Goal: Task Accomplishment & Management: Complete application form

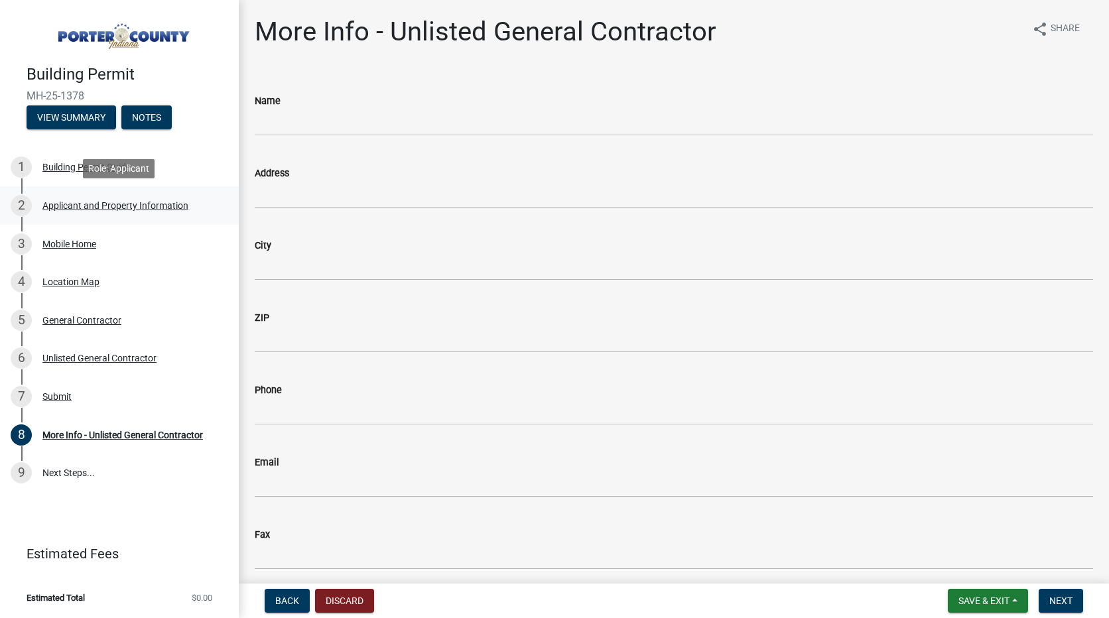
click at [88, 204] on div "Applicant and Property Information" at bounding box center [115, 205] width 146 height 9
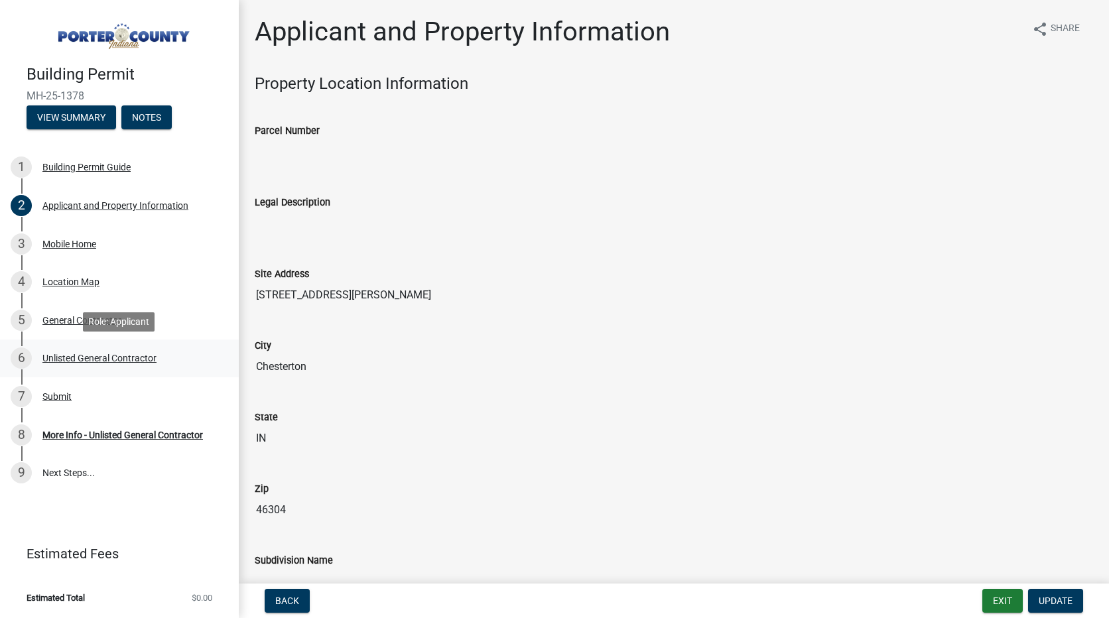
click at [65, 362] on div "Unlisted General Contractor" at bounding box center [99, 358] width 114 height 9
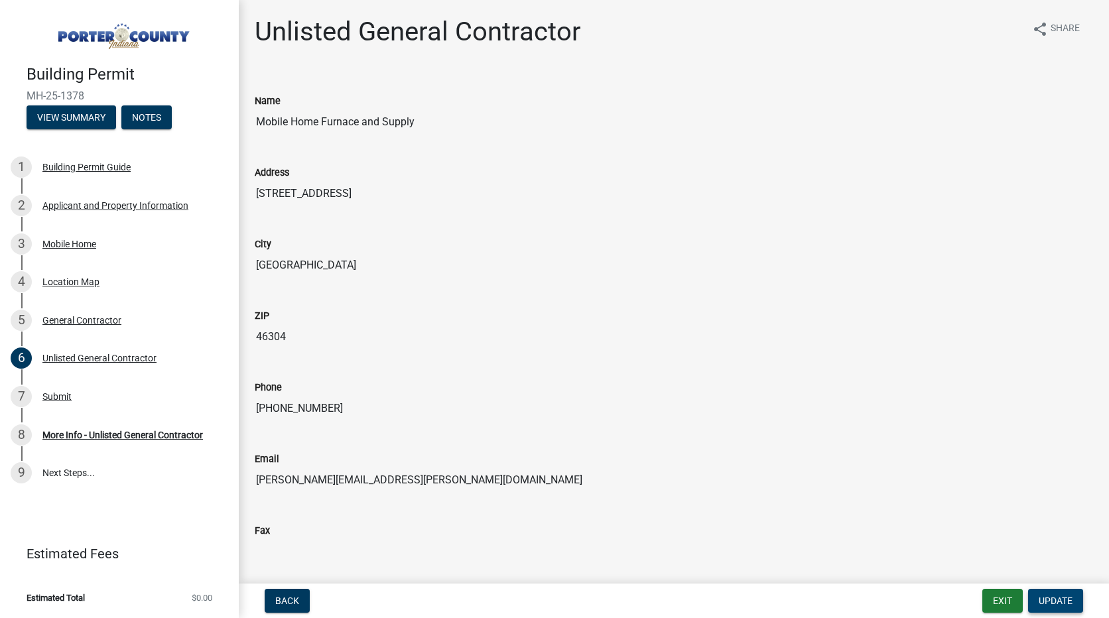
click at [1047, 600] on span "Update" at bounding box center [1056, 601] width 34 height 11
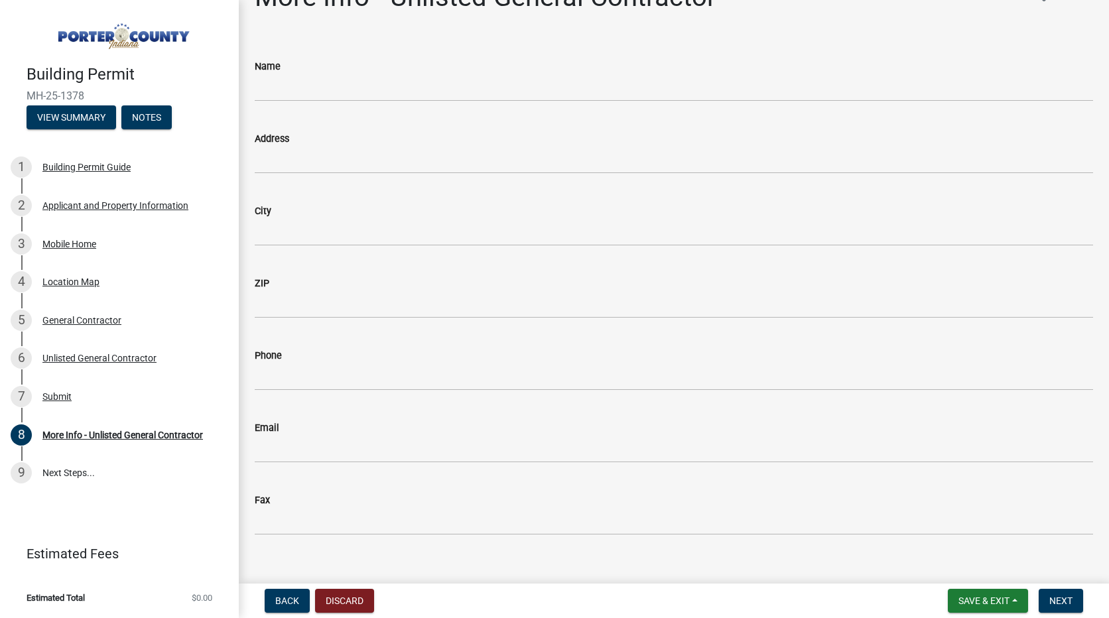
scroll to position [54, 0]
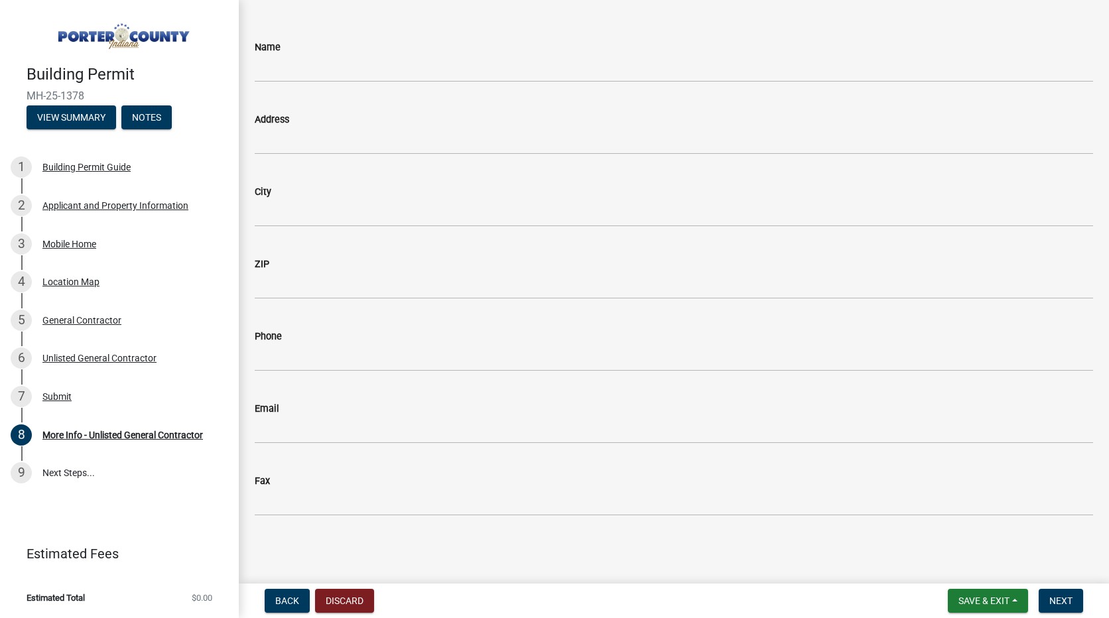
click at [1087, 597] on form "Save & Exit Save Save & Exit Next" at bounding box center [1016, 601] width 146 height 24
click at [1056, 599] on span "Next" at bounding box center [1061, 601] width 23 height 11
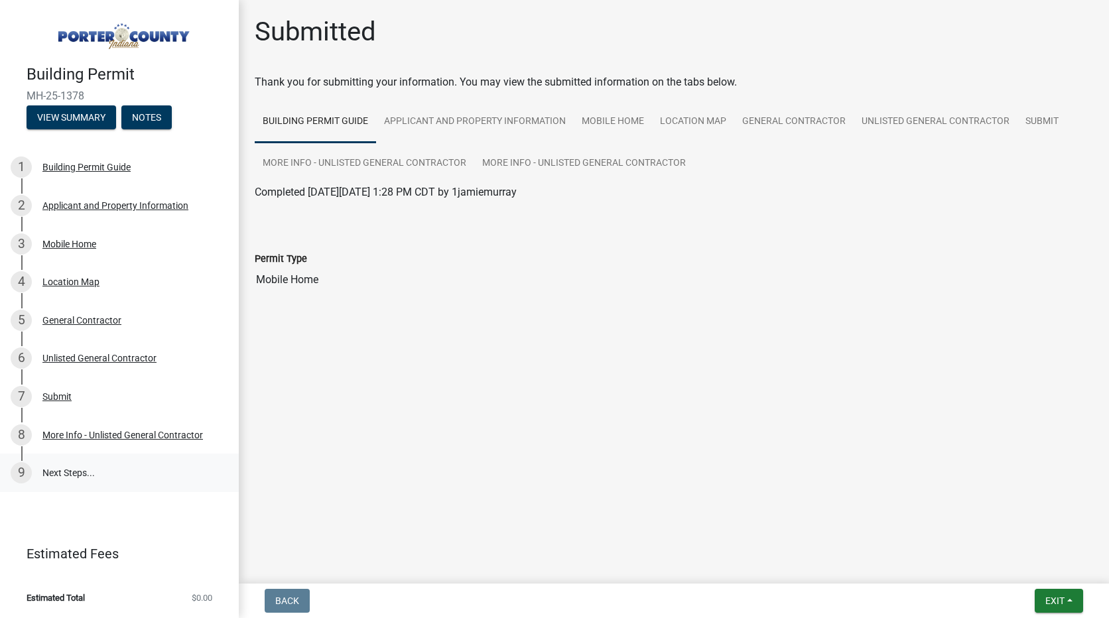
click at [61, 468] on link "9 Next Steps..." at bounding box center [119, 473] width 239 height 38
click at [75, 474] on link "9 Next Steps..." at bounding box center [119, 473] width 239 height 38
click at [66, 395] on div "Submit" at bounding box center [56, 396] width 29 height 9
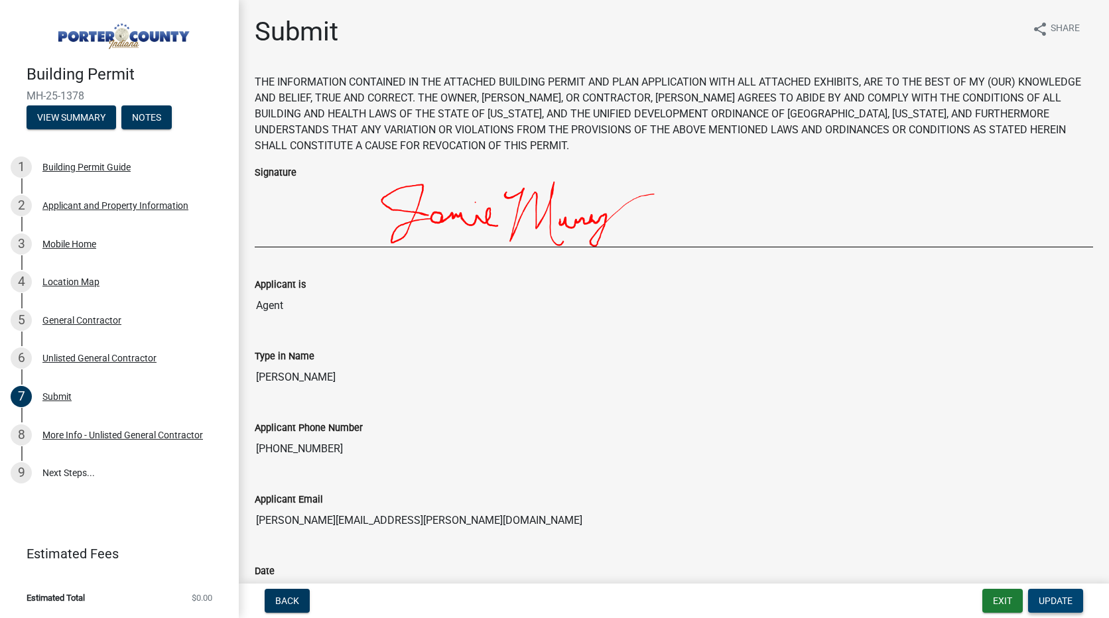
click at [1042, 602] on span "Update" at bounding box center [1056, 601] width 34 height 11
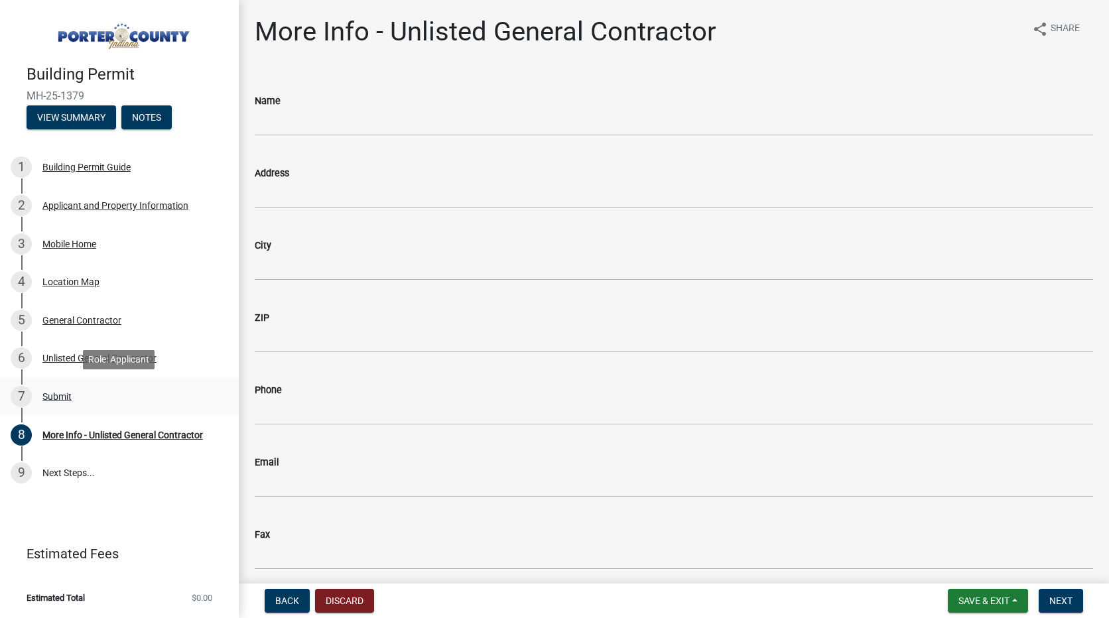
click at [60, 397] on div "Submit" at bounding box center [56, 396] width 29 height 9
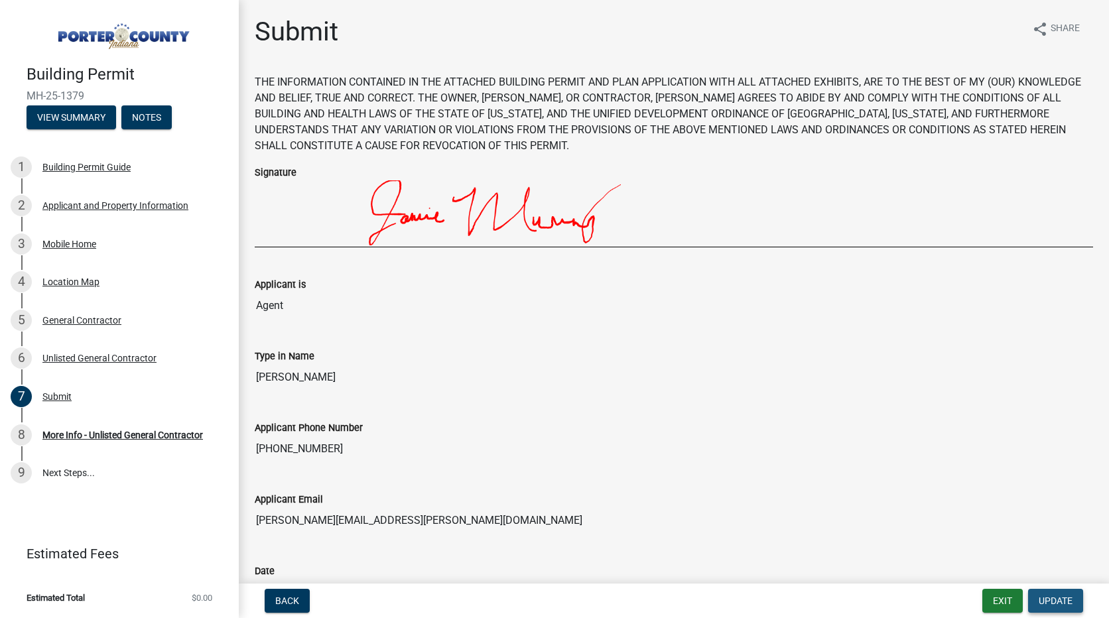
click at [1051, 597] on span "Update" at bounding box center [1056, 601] width 34 height 11
click at [1050, 603] on span "Update" at bounding box center [1056, 601] width 34 height 11
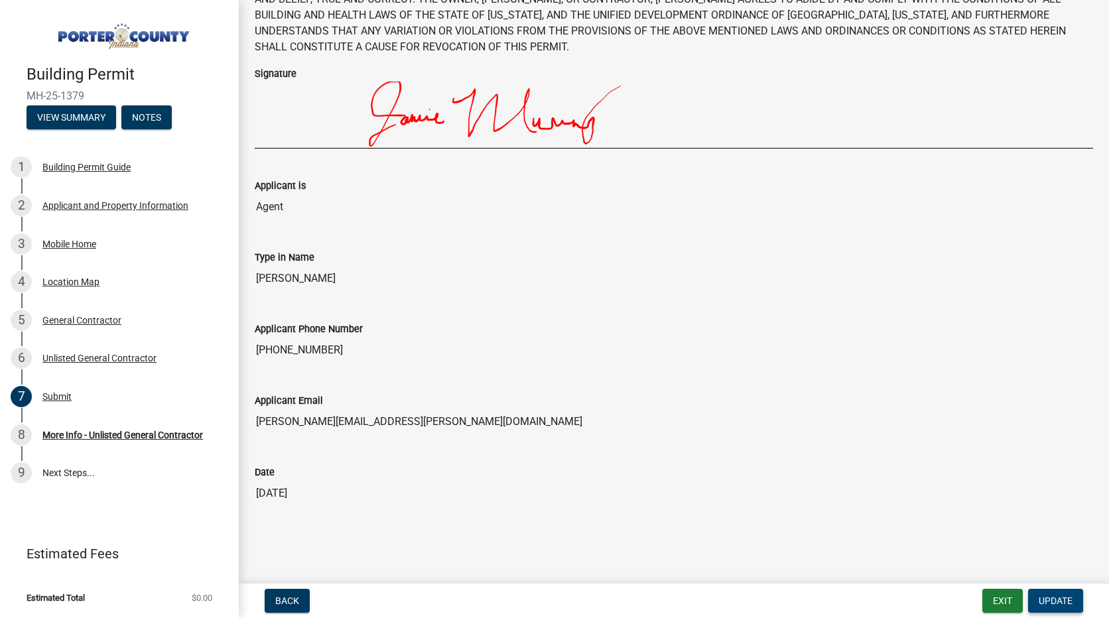
scroll to position [100, 0]
click at [83, 357] on div "Unlisted General Contractor" at bounding box center [99, 358] width 114 height 9
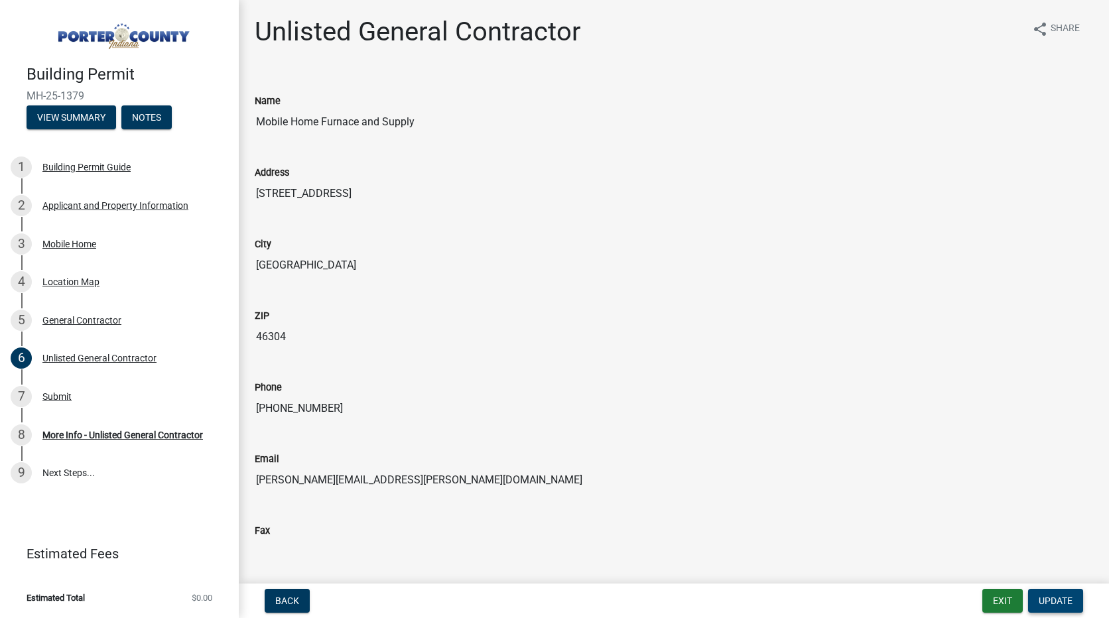
click at [1065, 612] on button "Update" at bounding box center [1055, 601] width 55 height 24
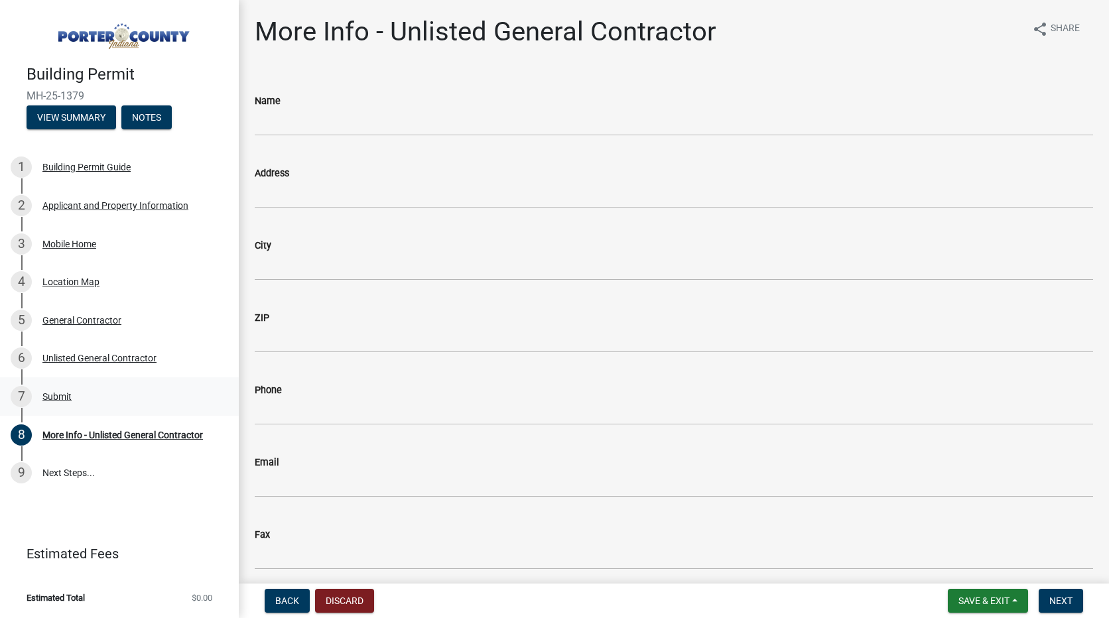
click at [56, 397] on div "Submit" at bounding box center [56, 396] width 29 height 9
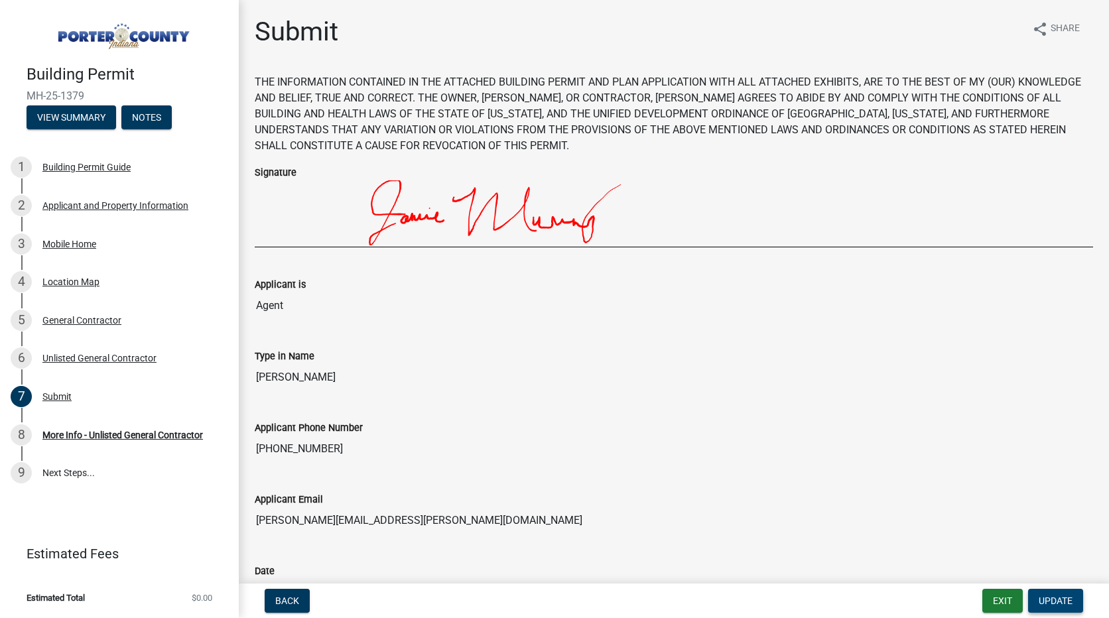
click at [1050, 605] on span "Update" at bounding box center [1056, 601] width 34 height 11
click at [1046, 604] on span "Update" at bounding box center [1056, 601] width 34 height 11
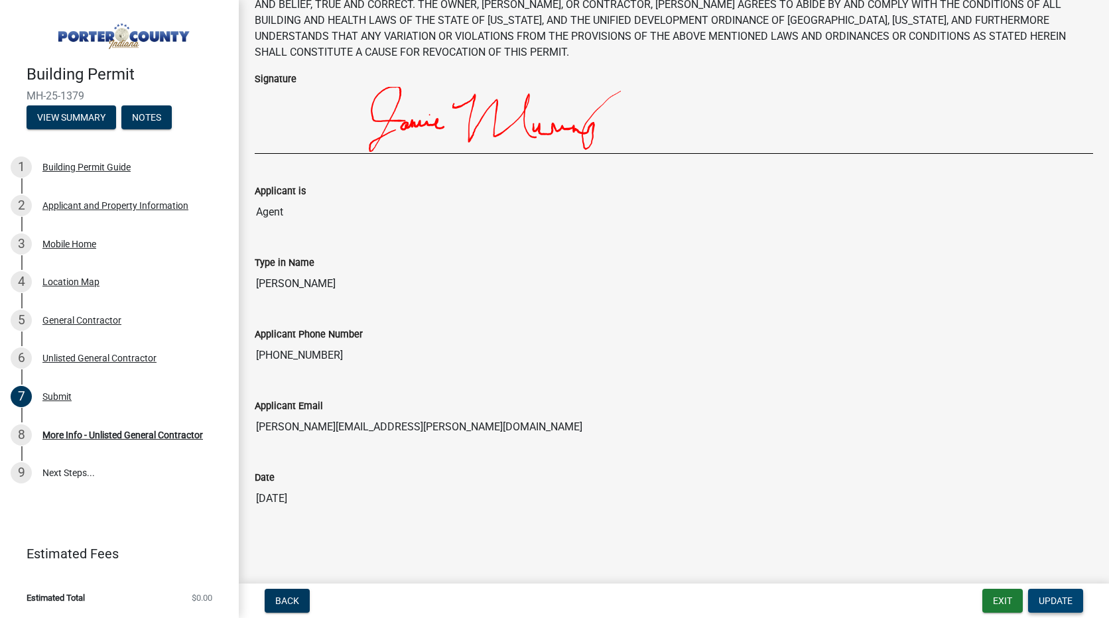
scroll to position [100, 0]
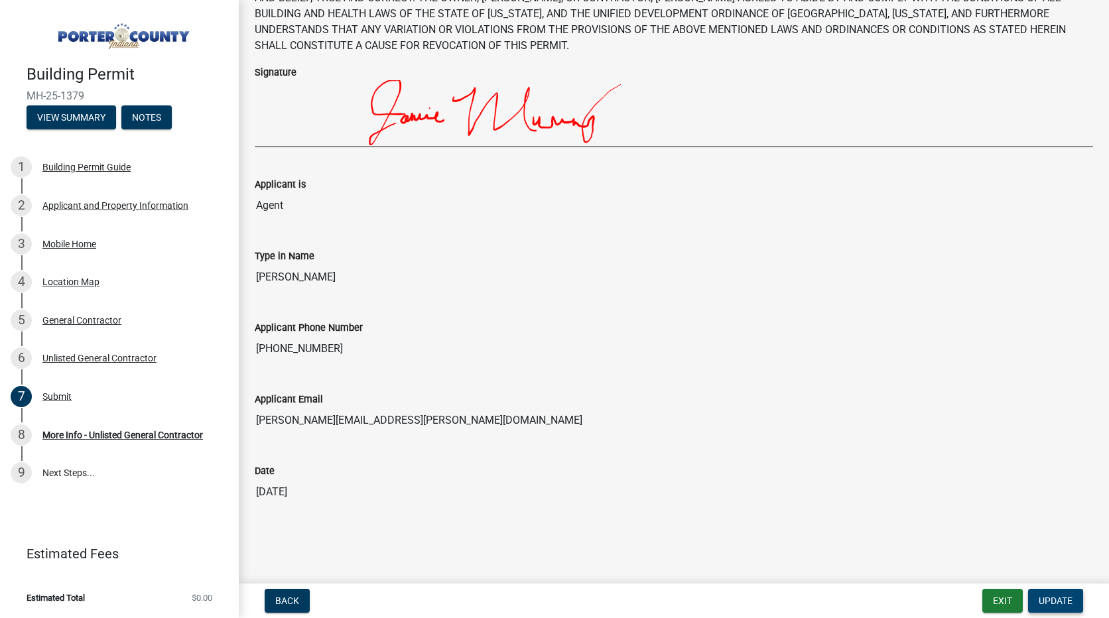
click at [1066, 600] on span "Update" at bounding box center [1056, 601] width 34 height 11
click at [1058, 604] on span "Update" at bounding box center [1056, 601] width 34 height 11
click at [292, 600] on span "Back" at bounding box center [287, 601] width 24 height 11
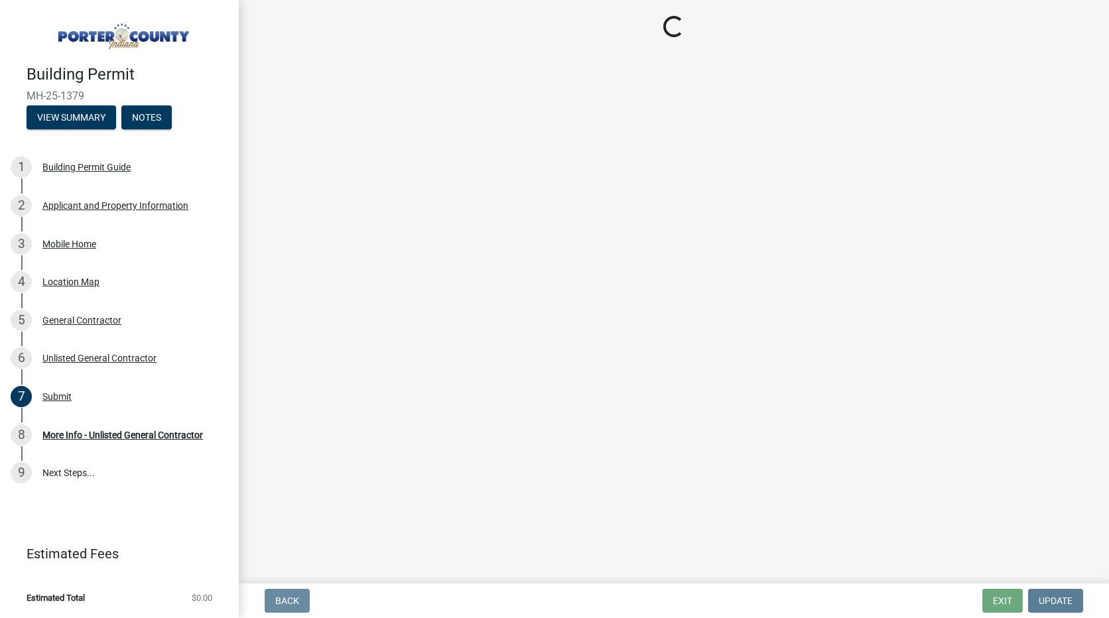
scroll to position [0, 0]
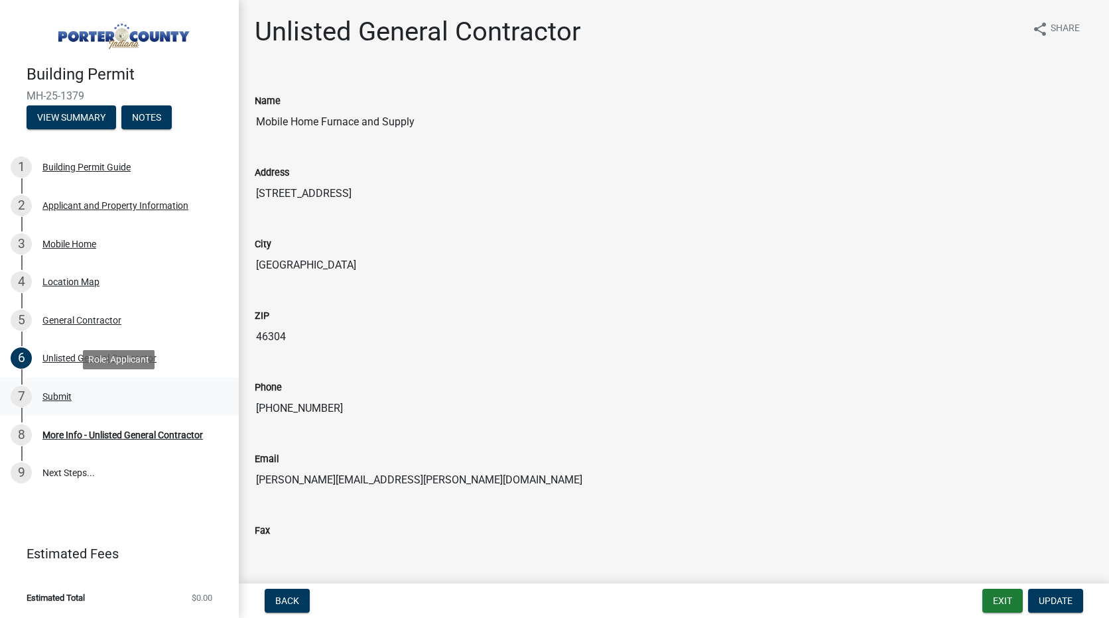
click at [54, 394] on div "Submit" at bounding box center [56, 396] width 29 height 9
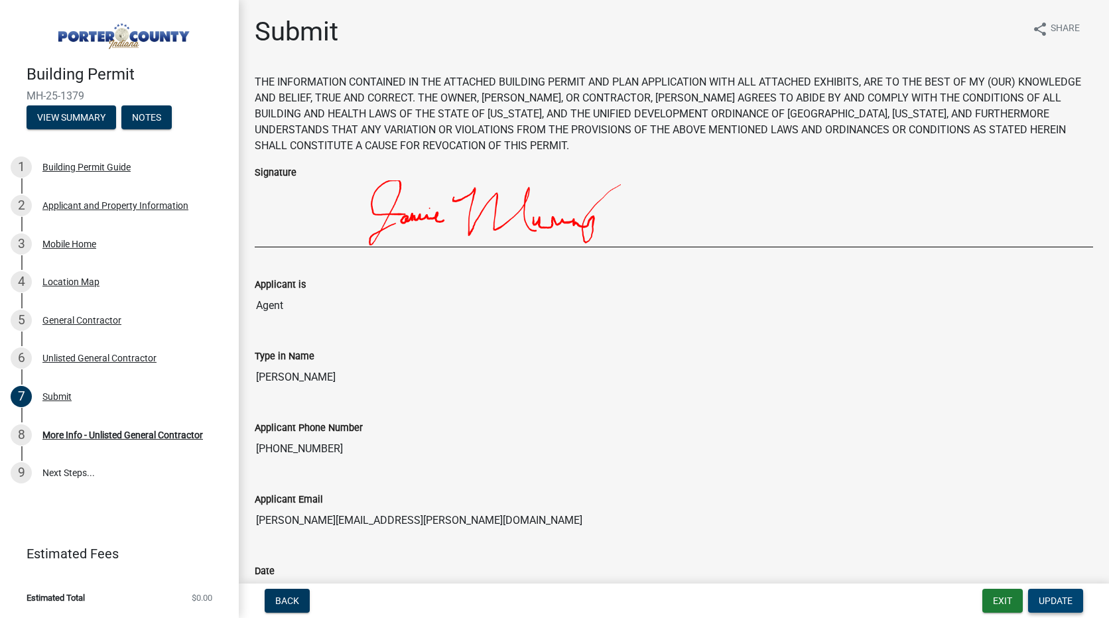
click at [1058, 593] on button "Update" at bounding box center [1055, 601] width 55 height 24
click at [1065, 600] on span "Update" at bounding box center [1056, 601] width 34 height 11
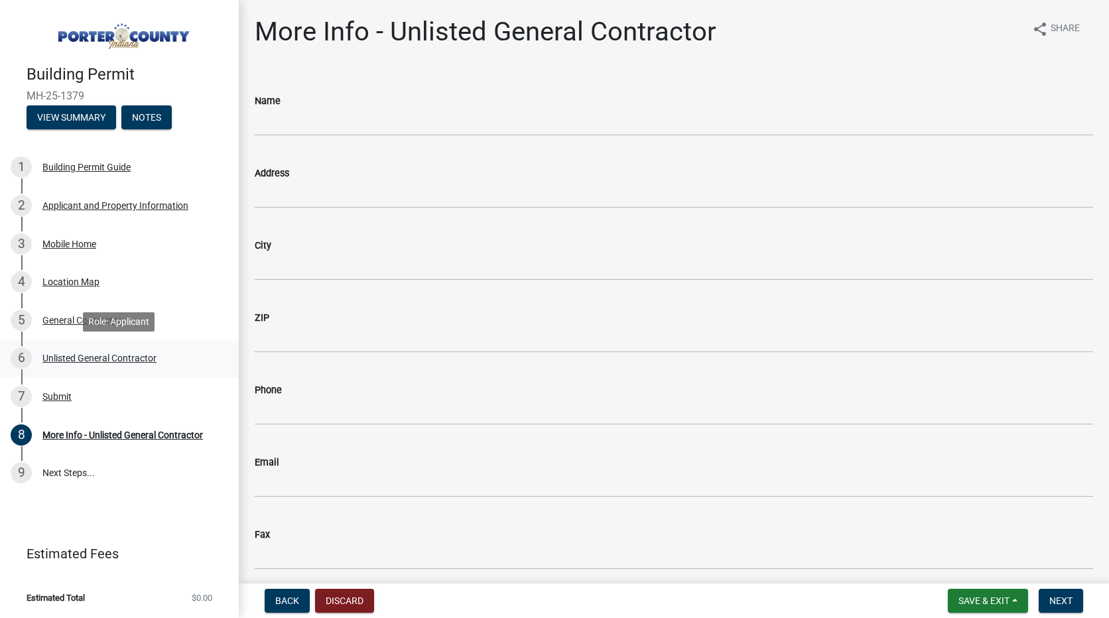
click at [47, 359] on div "Unlisted General Contractor" at bounding box center [99, 358] width 114 height 9
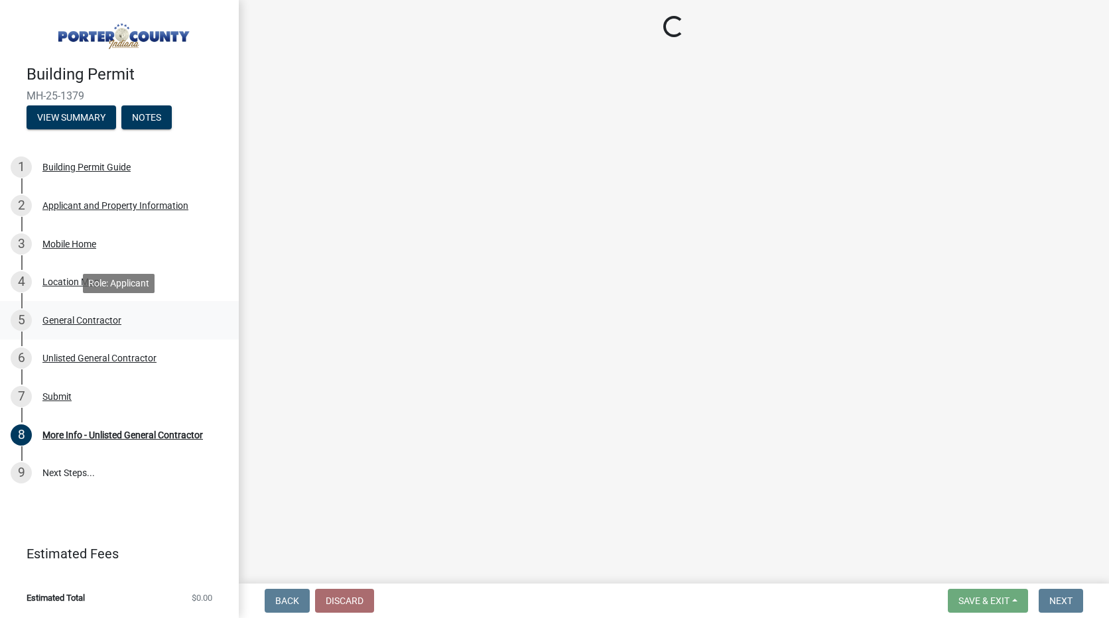
click at [69, 320] on div "General Contractor" at bounding box center [81, 320] width 79 height 9
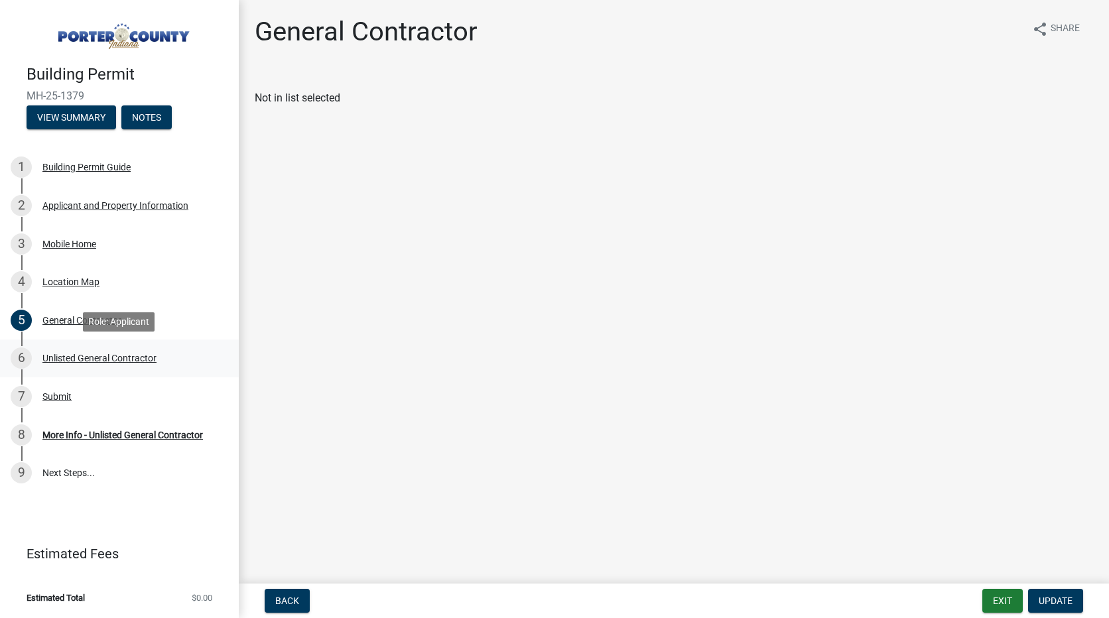
click at [61, 362] on div "Unlisted General Contractor" at bounding box center [99, 358] width 114 height 9
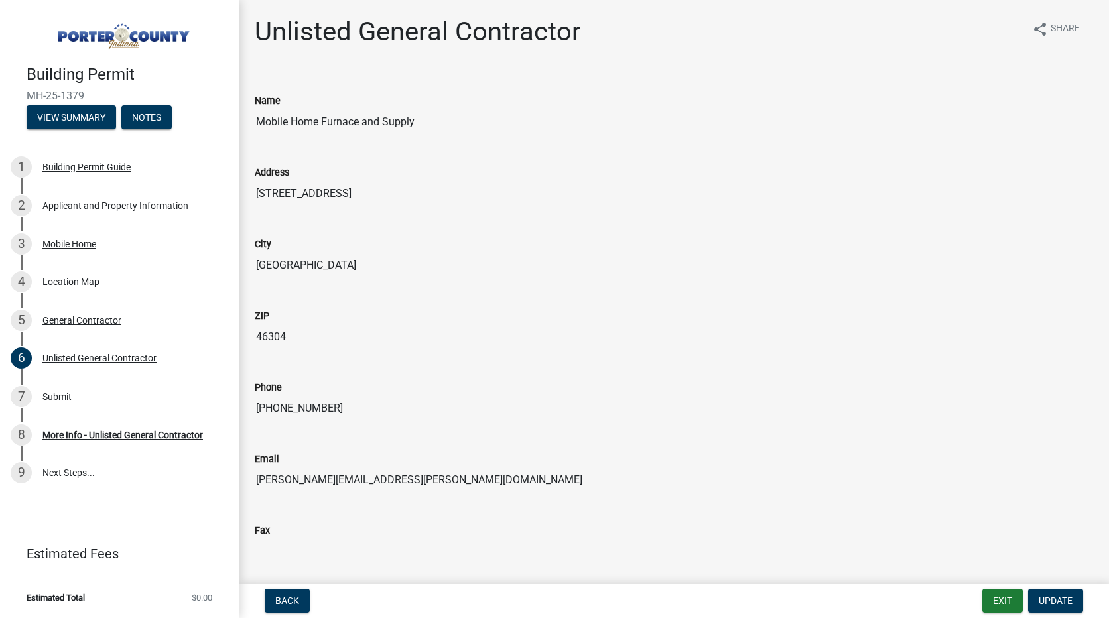
scroll to position [49, 0]
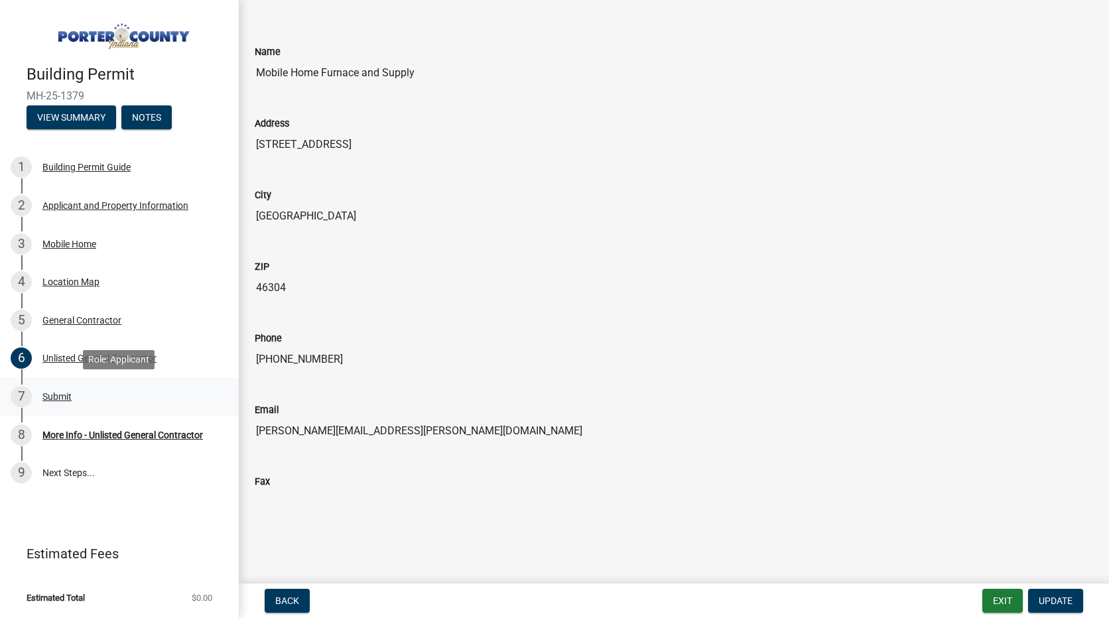
click at [52, 401] on div "Submit" at bounding box center [56, 396] width 29 height 9
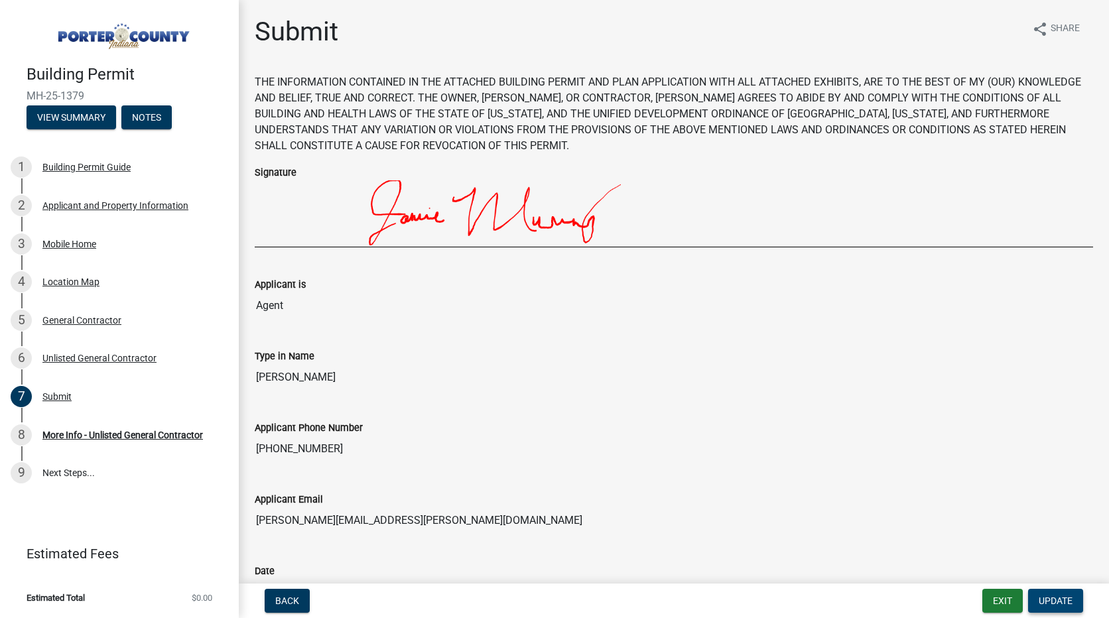
click at [1052, 602] on span "Update" at bounding box center [1056, 601] width 34 height 11
click at [61, 395] on div "Submit" at bounding box center [56, 396] width 29 height 9
click at [60, 394] on div "Submit" at bounding box center [56, 396] width 29 height 9
click at [1069, 598] on span "Update" at bounding box center [1056, 601] width 34 height 11
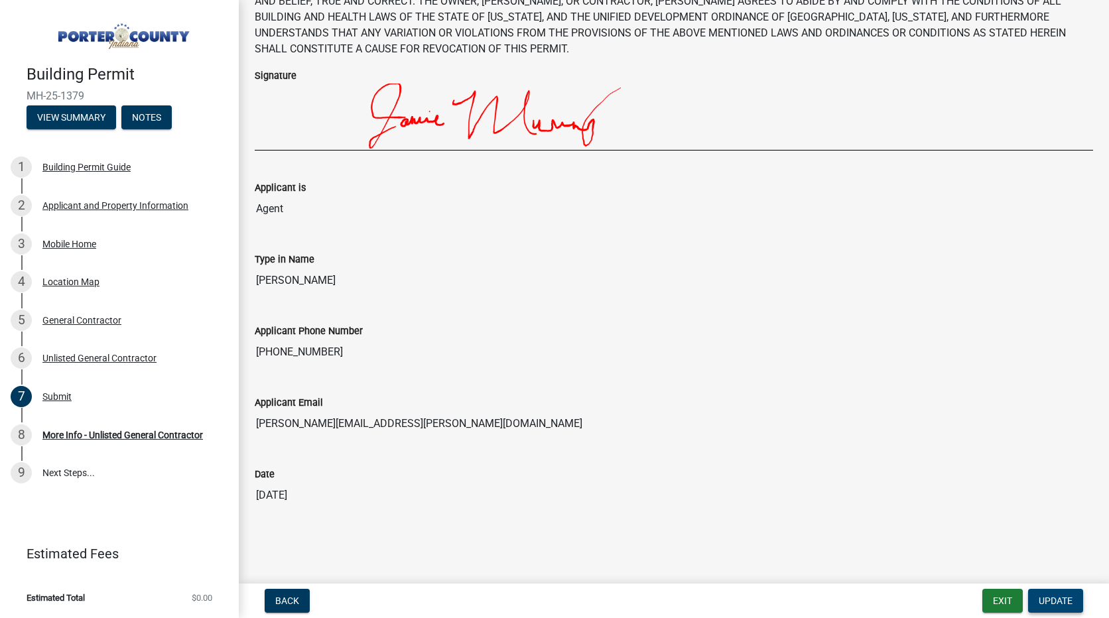
scroll to position [100, 0]
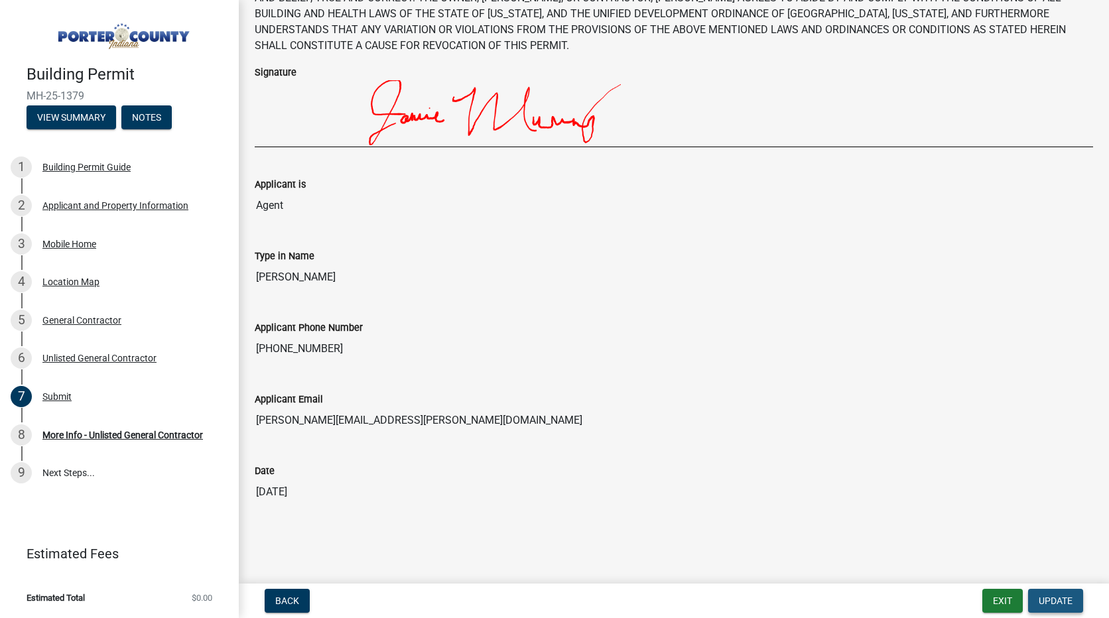
click at [1039, 603] on span "Update" at bounding box center [1056, 601] width 34 height 11
click at [119, 359] on div "Unlisted General Contractor" at bounding box center [99, 358] width 114 height 9
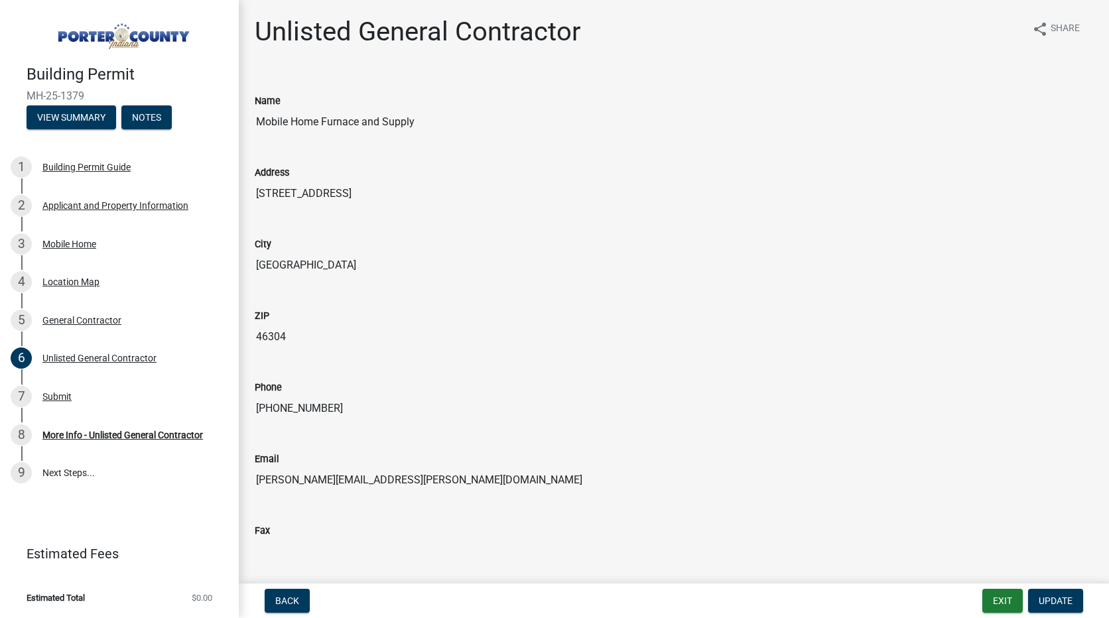
click at [352, 344] on input "46304" at bounding box center [674, 337] width 839 height 27
drag, startPoint x: 325, startPoint y: 342, endPoint x: 187, endPoint y: 324, distance: 139.2
click at [187, 324] on div "Building Permit MH-25-1379 View Summary Notes 1 Building Permit Guide 2 Applica…" at bounding box center [554, 309] width 1109 height 618
click at [569, 162] on div "Address 1260 Oak Leaf Ln" at bounding box center [674, 176] width 839 height 61
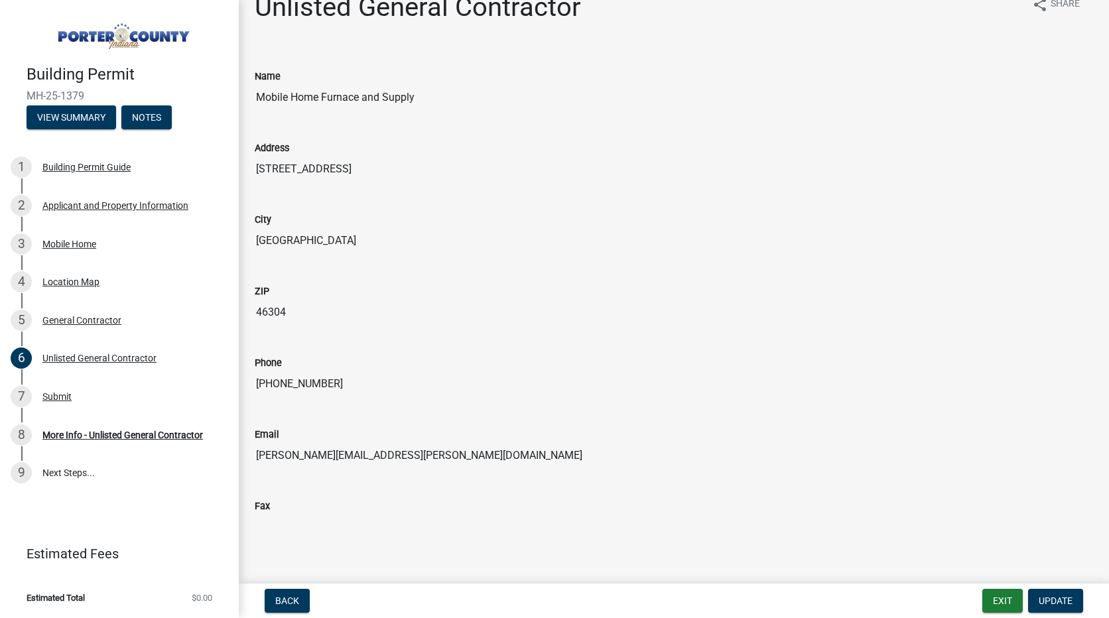
scroll to position [49, 0]
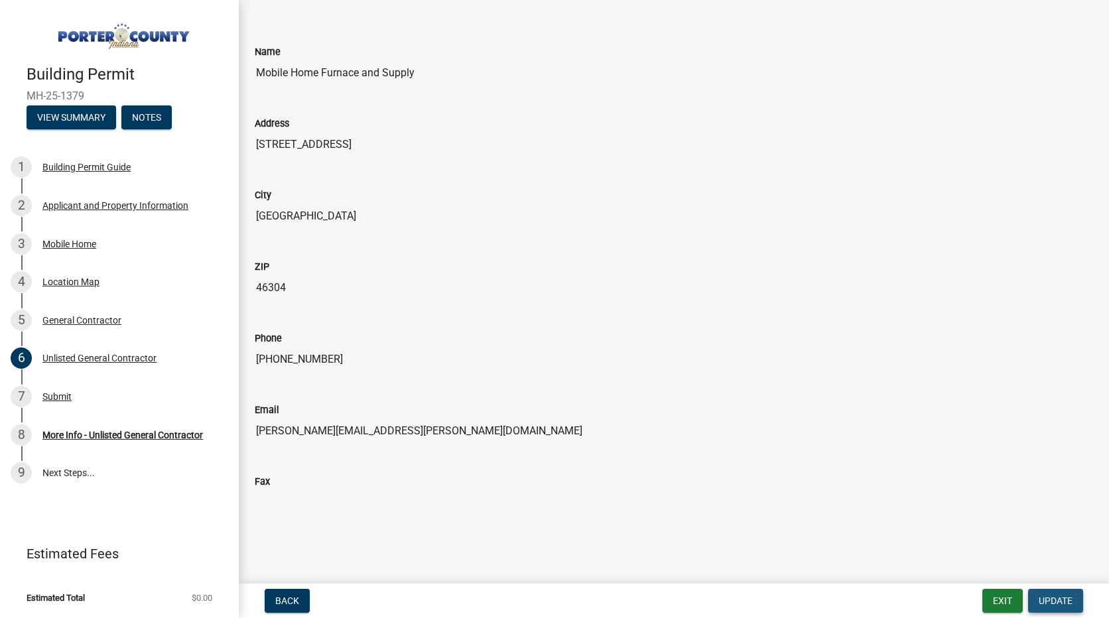
click at [1062, 596] on span "Update" at bounding box center [1056, 601] width 34 height 11
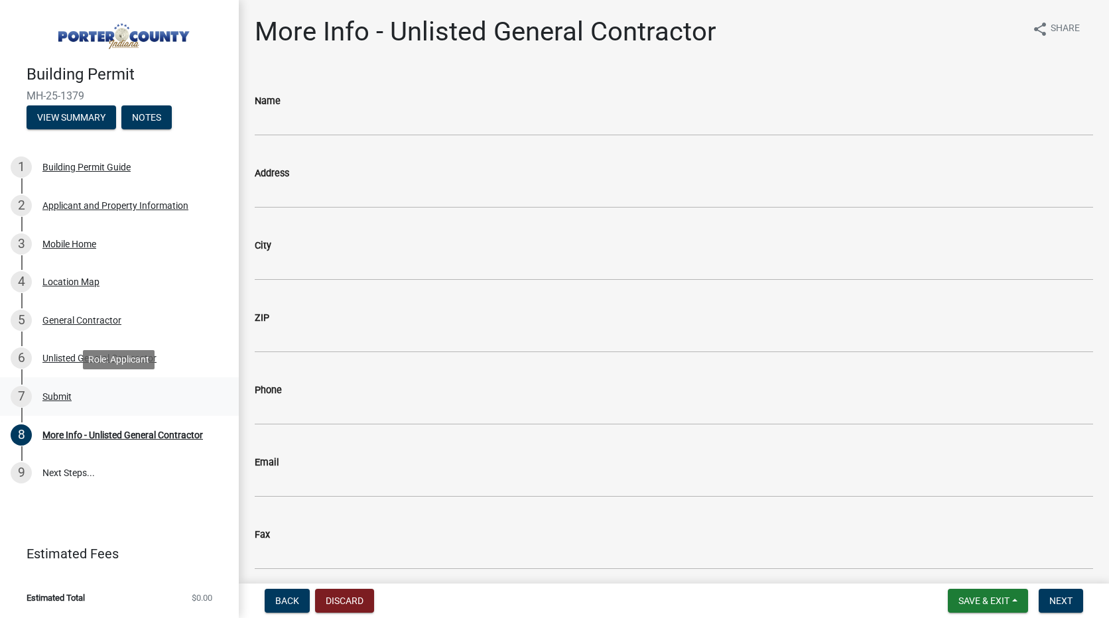
click at [62, 399] on div "Submit" at bounding box center [56, 396] width 29 height 9
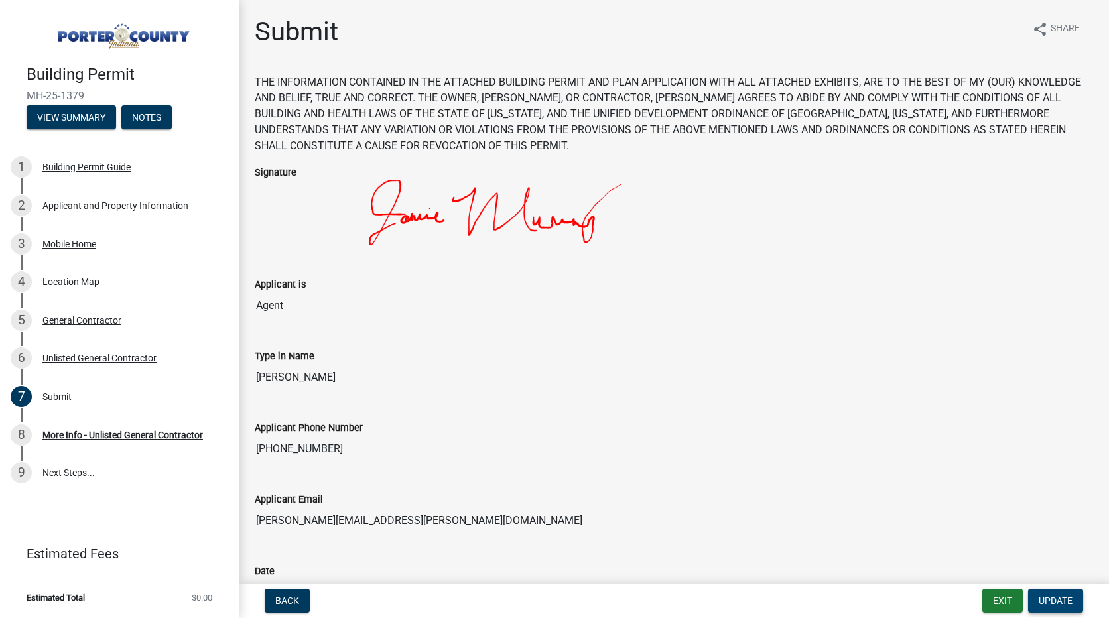
click at [1068, 600] on span "Update" at bounding box center [1056, 601] width 34 height 11
click at [374, 513] on input "JAMIE.MURRAY@CAIRNCOMMUNITIES.COM" at bounding box center [674, 521] width 839 height 27
drag, startPoint x: 341, startPoint y: 450, endPoint x: 192, endPoint y: 433, distance: 150.3
click at [192, 433] on div "Building Permit MH-25-1379 View Summary Notes 1 Building Permit Guide 2 Applica…" at bounding box center [554, 309] width 1109 height 618
click at [681, 343] on div "Type in Name Jamie Murray" at bounding box center [674, 360] width 839 height 61
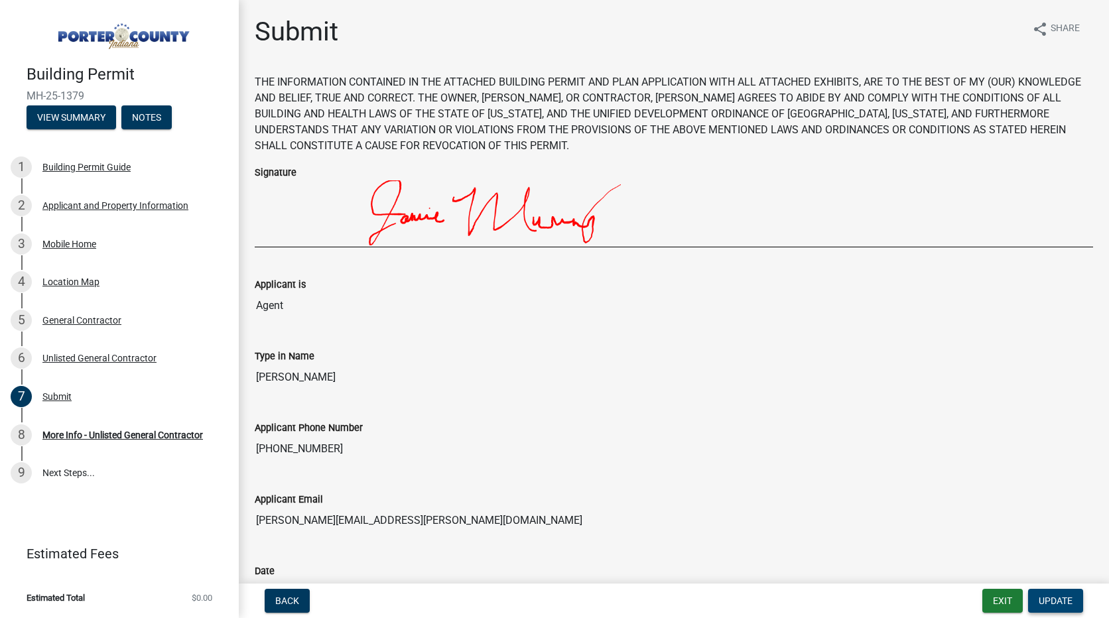
click at [1054, 602] on span "Update" at bounding box center [1056, 601] width 34 height 11
click at [614, 212] on img at bounding box center [542, 213] width 575 height 66
click at [612, 222] on img at bounding box center [542, 213] width 575 height 66
click at [71, 238] on div "3 Mobile Home" at bounding box center [114, 244] width 207 height 21
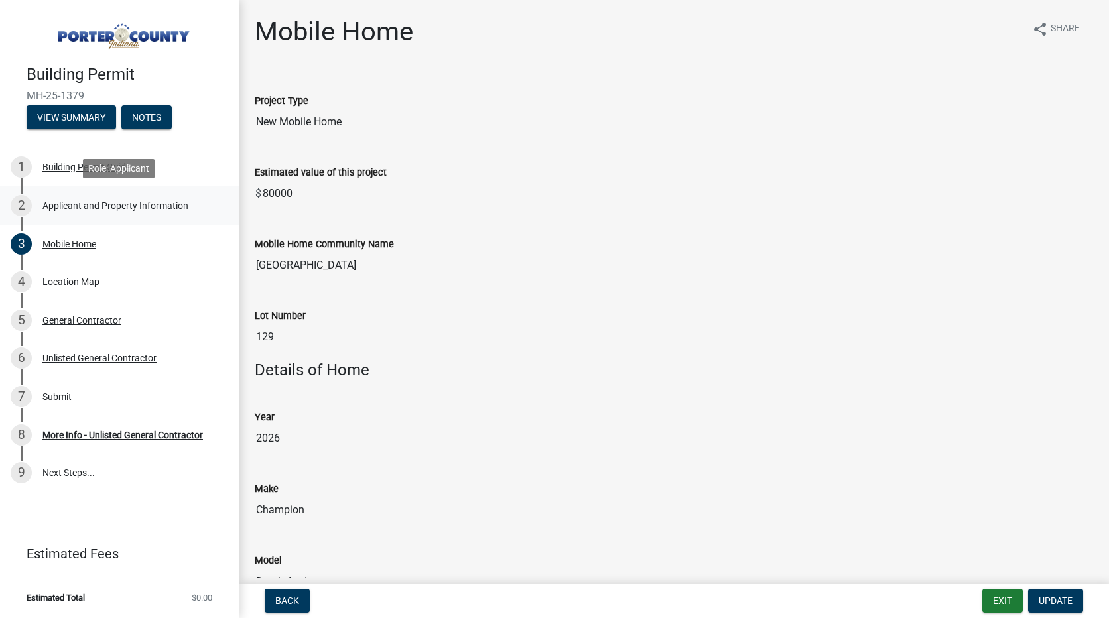
click at [76, 209] on div "Applicant and Property Information" at bounding box center [115, 205] width 146 height 9
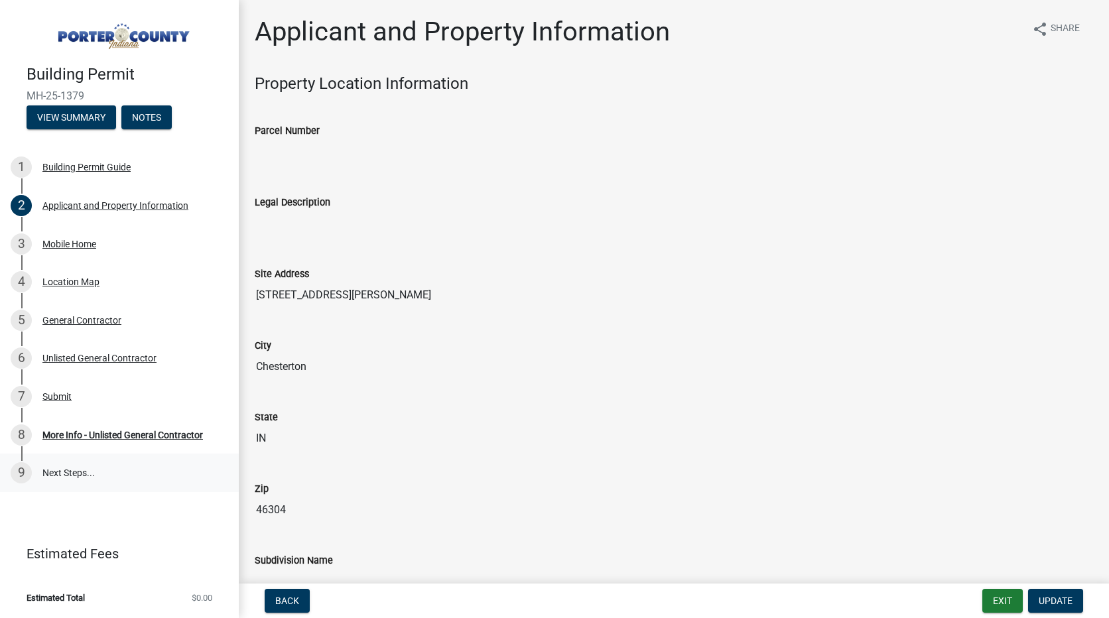
click at [57, 470] on link "9 Next Steps..." at bounding box center [119, 473] width 239 height 38
click at [54, 432] on div "More Info - Unlisted General Contractor" at bounding box center [122, 435] width 161 height 9
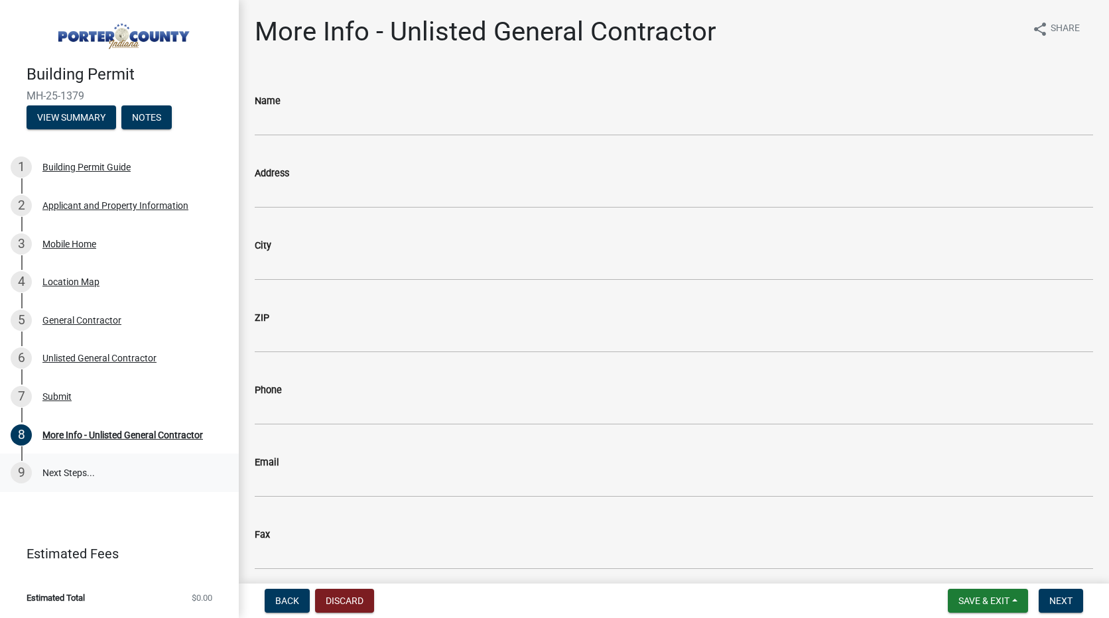
click at [58, 470] on link "9 Next Steps..." at bounding box center [119, 473] width 239 height 38
click at [326, 123] on input "Name" at bounding box center [674, 122] width 839 height 27
type input "Mobile Home Furnace and Supply"
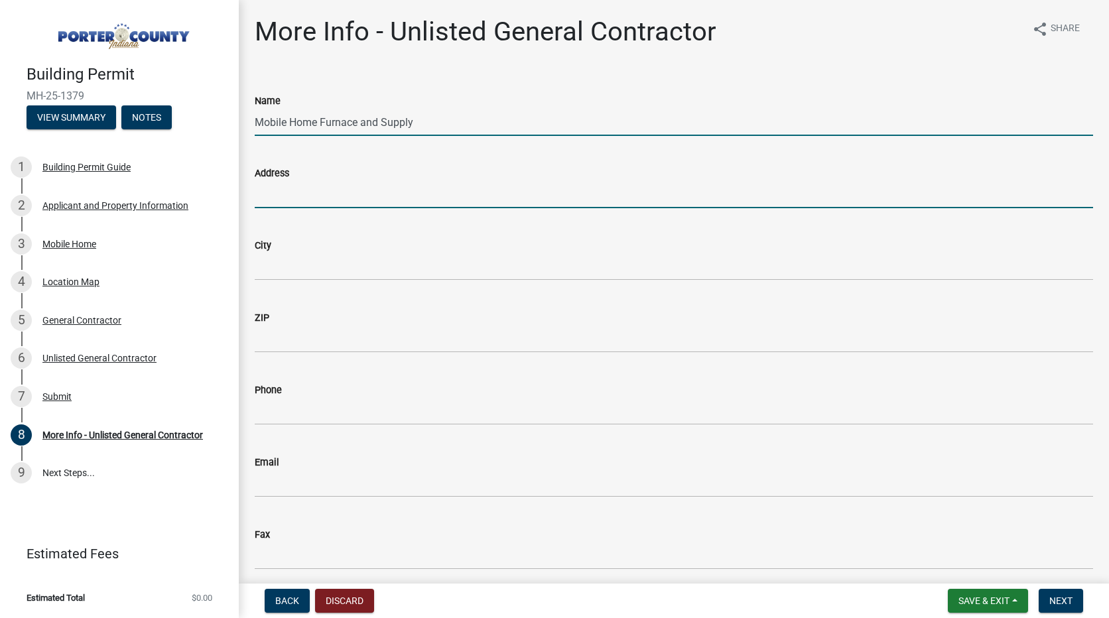
type input "1260 Oak Leaf Lane"
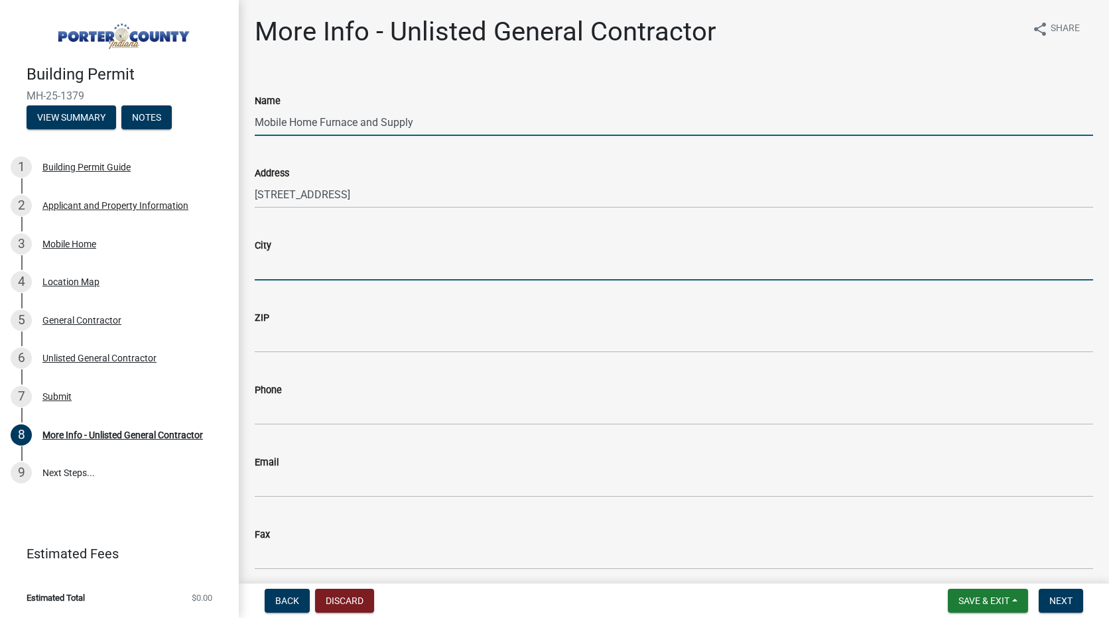
type input "Burns Harbor"
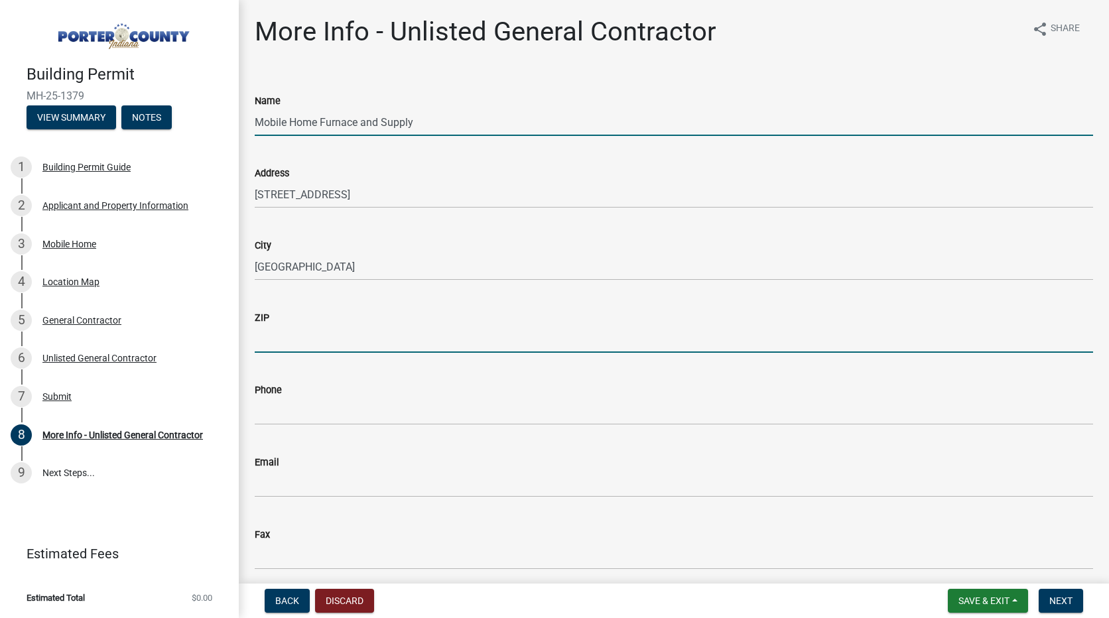
type input "46304"
type input "219-762-7579"
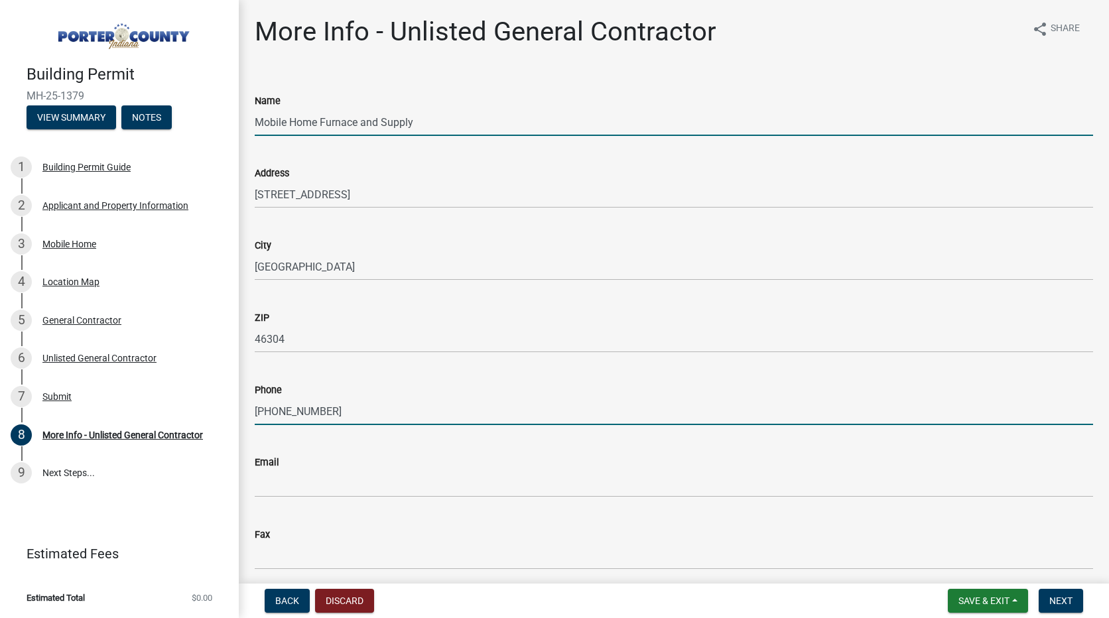
type input "www.mobilehomefurnace.com"
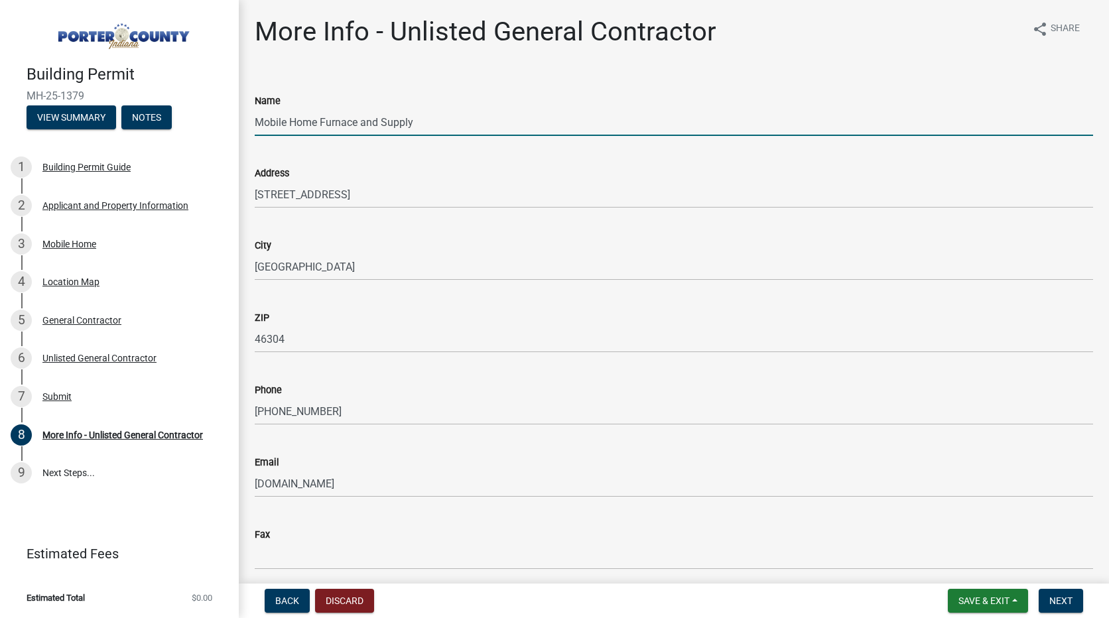
scroll to position [54, 0]
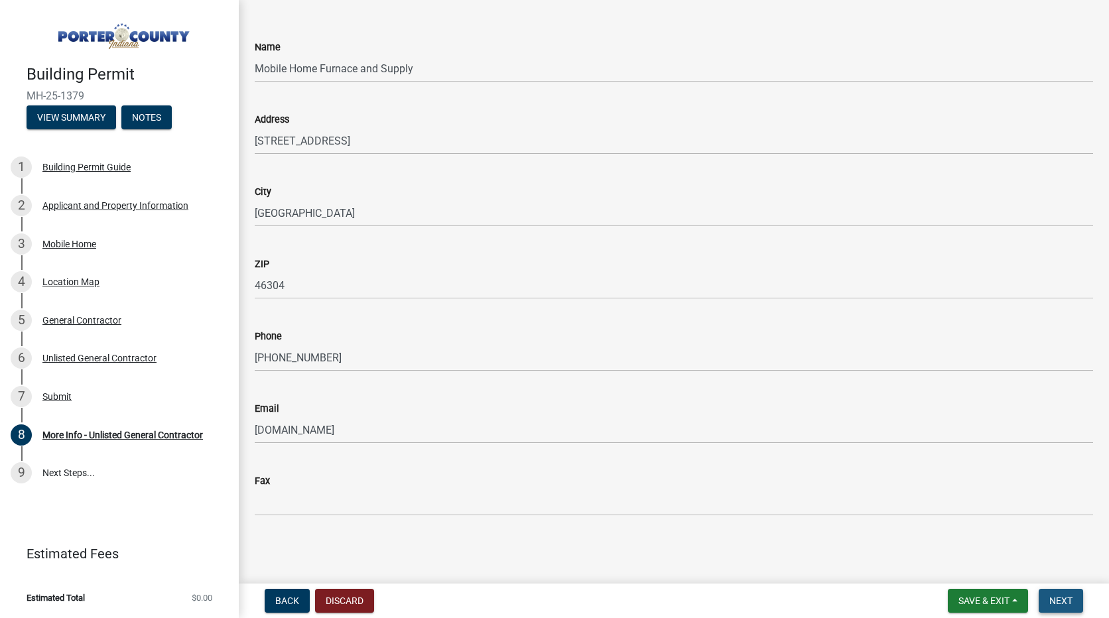
click at [1057, 603] on span "Next" at bounding box center [1061, 601] width 23 height 11
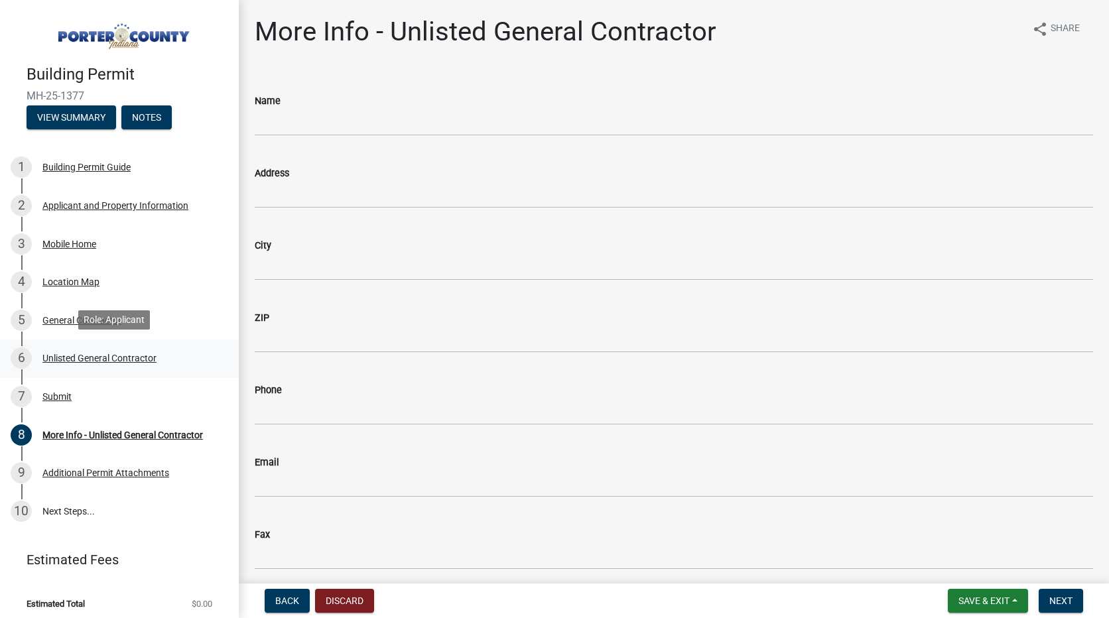
click at [94, 354] on div "Unlisted General Contractor" at bounding box center [99, 358] width 114 height 9
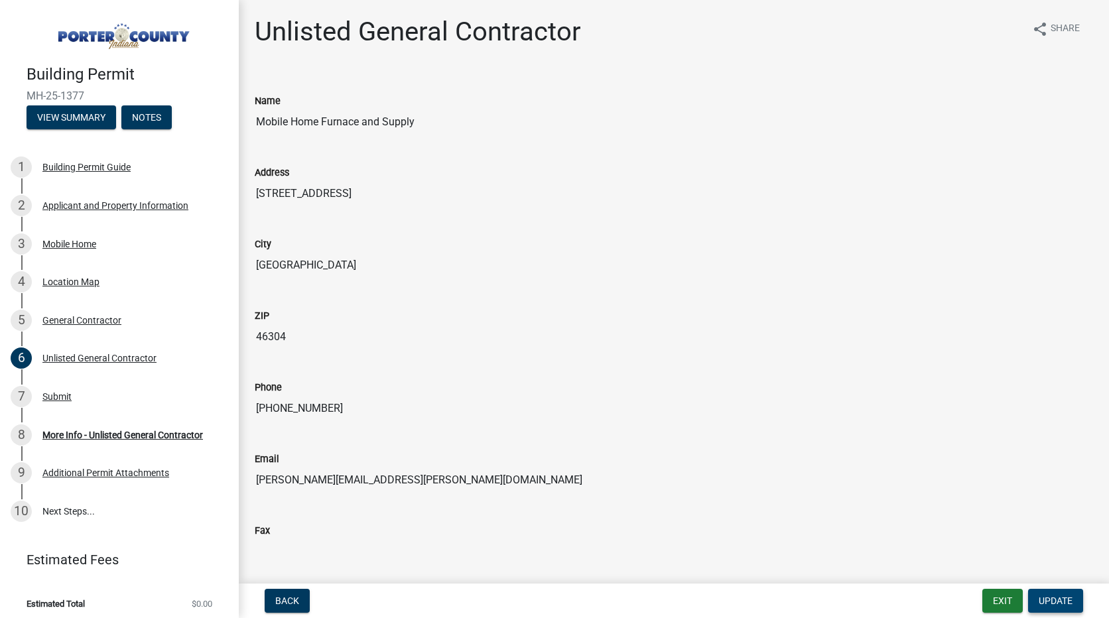
click at [1060, 607] on button "Update" at bounding box center [1055, 601] width 55 height 24
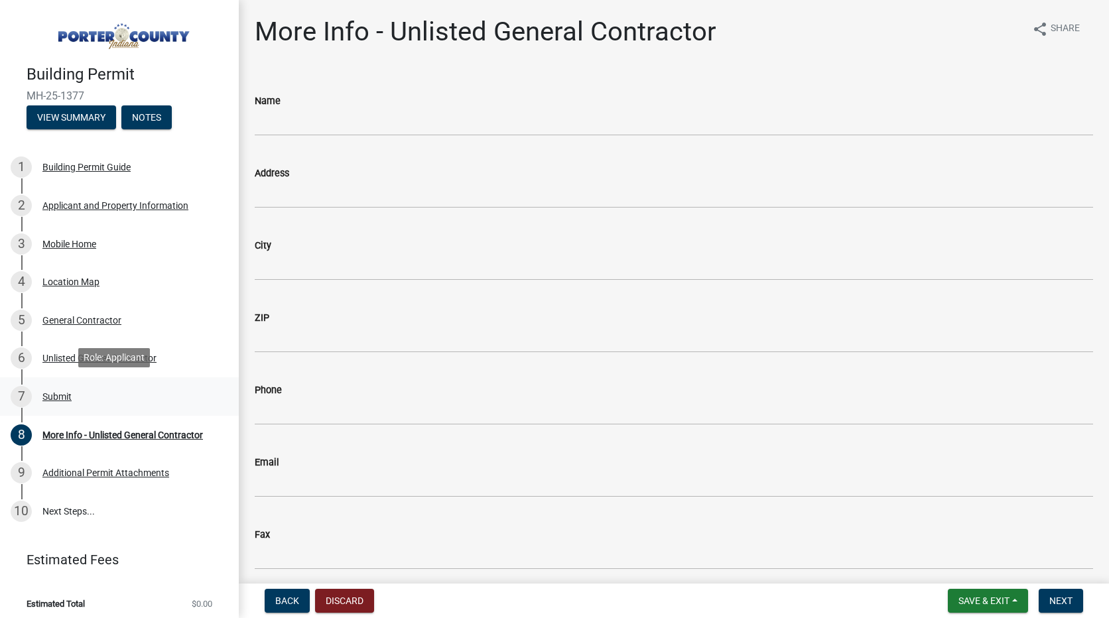
click at [65, 393] on div "Submit" at bounding box center [56, 396] width 29 height 9
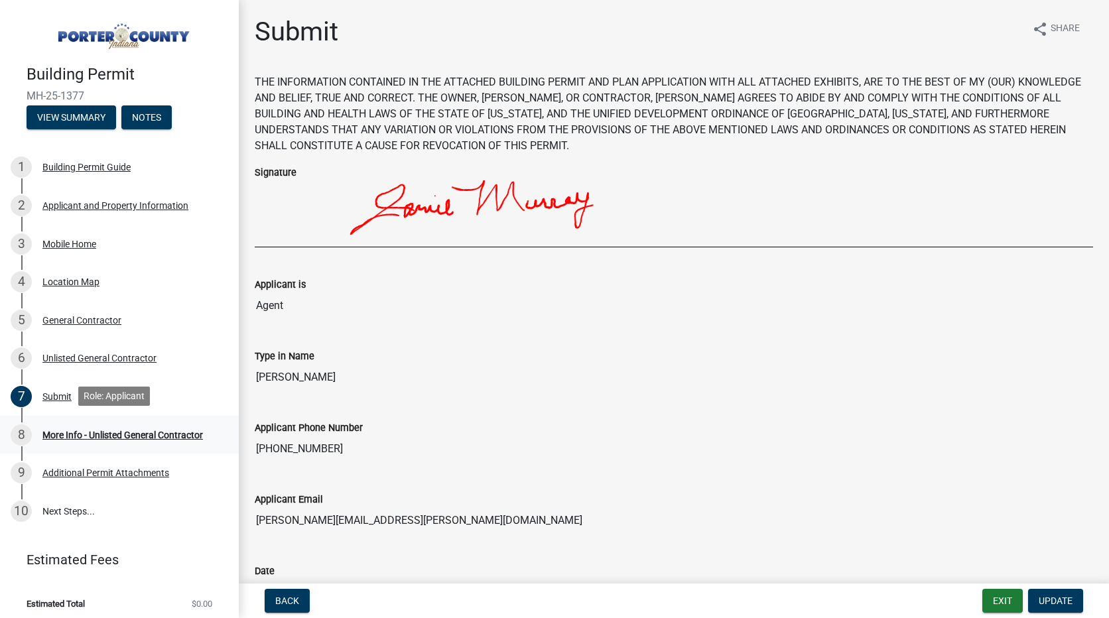
click at [93, 431] on div "More Info - Unlisted General Contractor" at bounding box center [122, 435] width 161 height 9
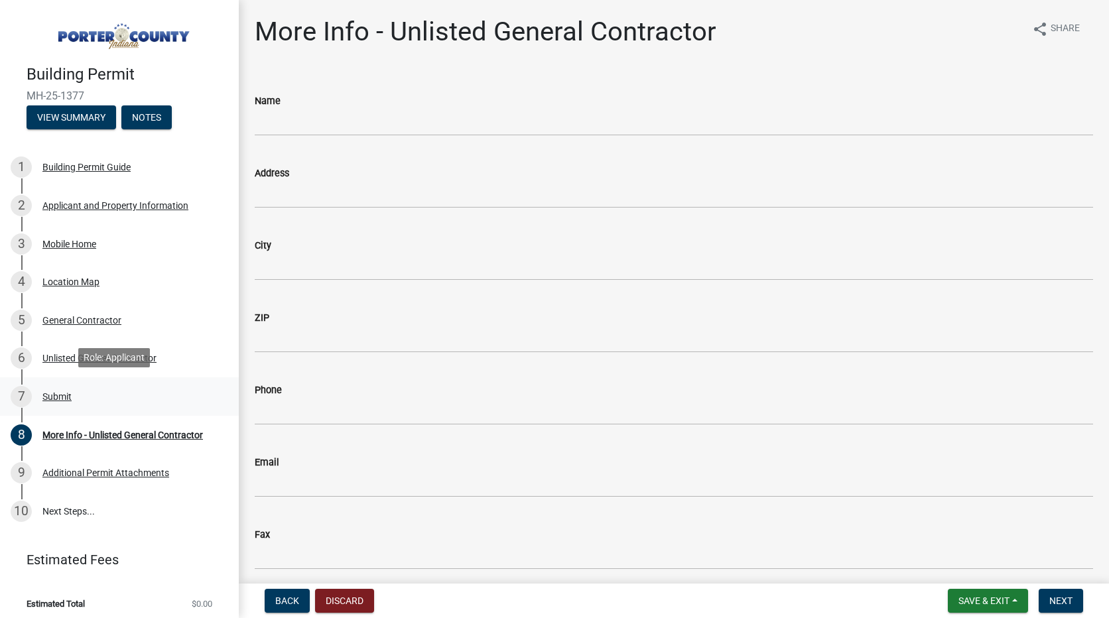
click at [68, 392] on div "Submit" at bounding box center [56, 396] width 29 height 9
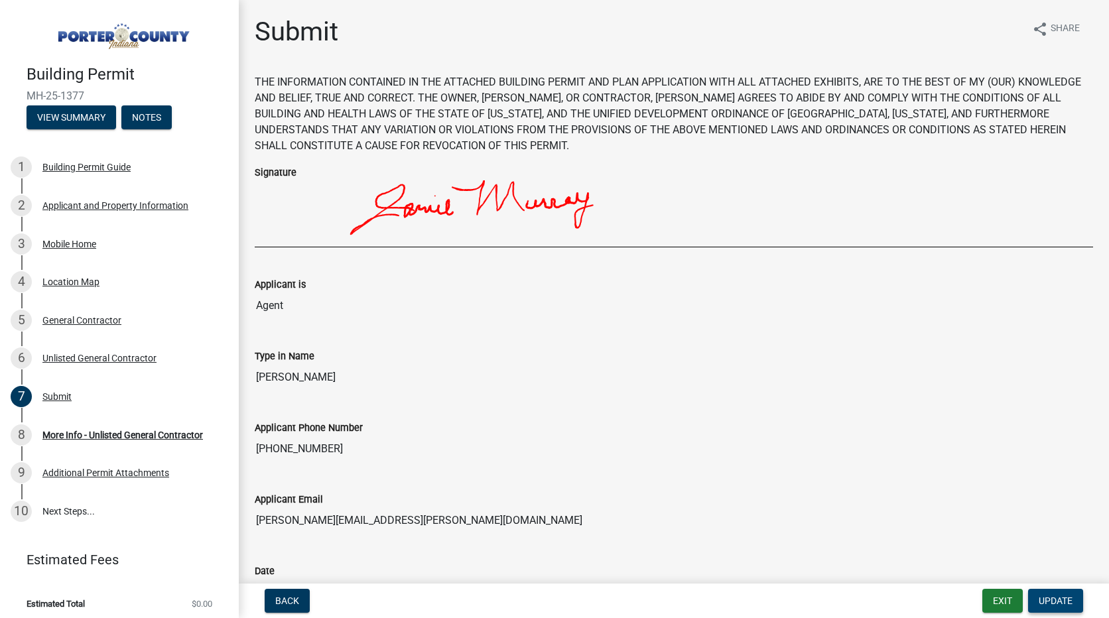
click at [1064, 596] on span "Update" at bounding box center [1056, 601] width 34 height 11
click at [1036, 599] on button "Update" at bounding box center [1055, 601] width 55 height 24
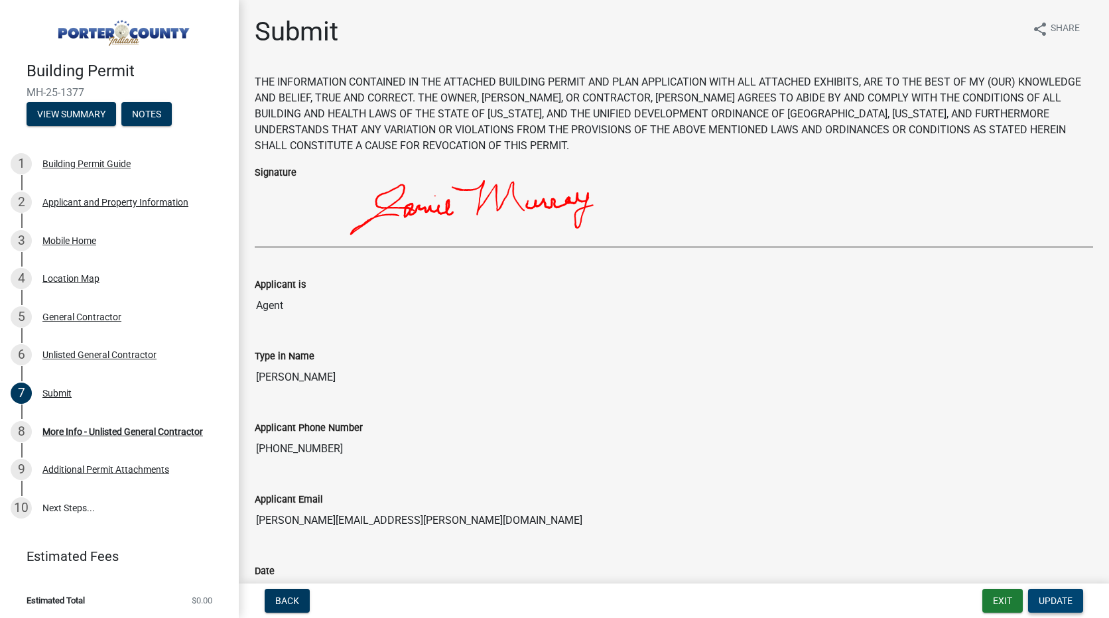
scroll to position [4, 0]
click at [1000, 604] on button "Exit" at bounding box center [1003, 601] width 40 height 24
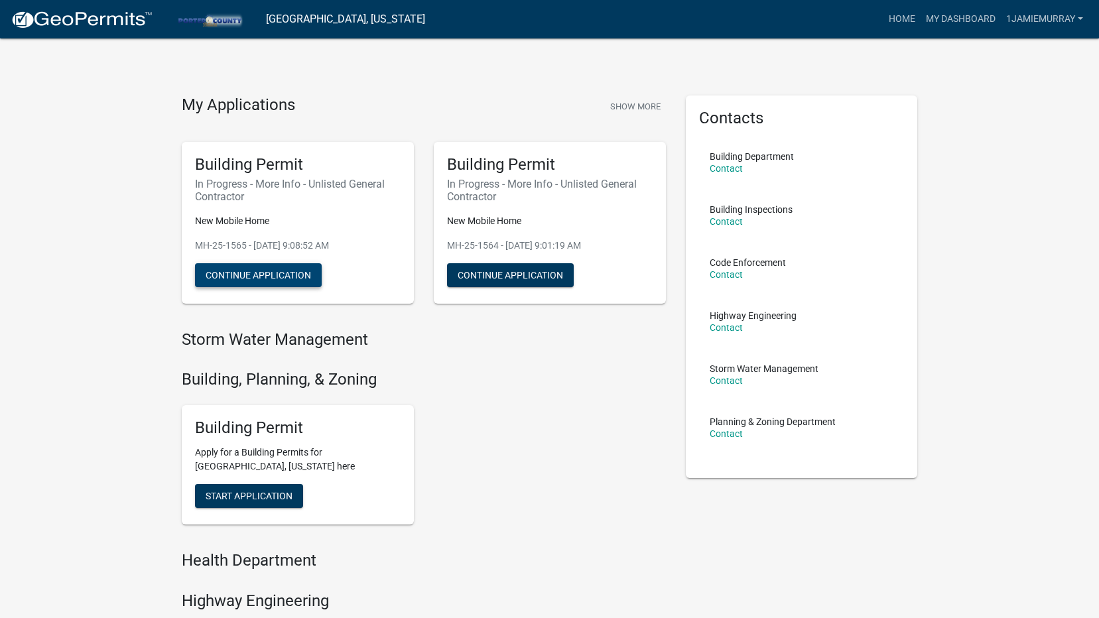
click at [271, 277] on button "Continue Application" at bounding box center [258, 275] width 127 height 24
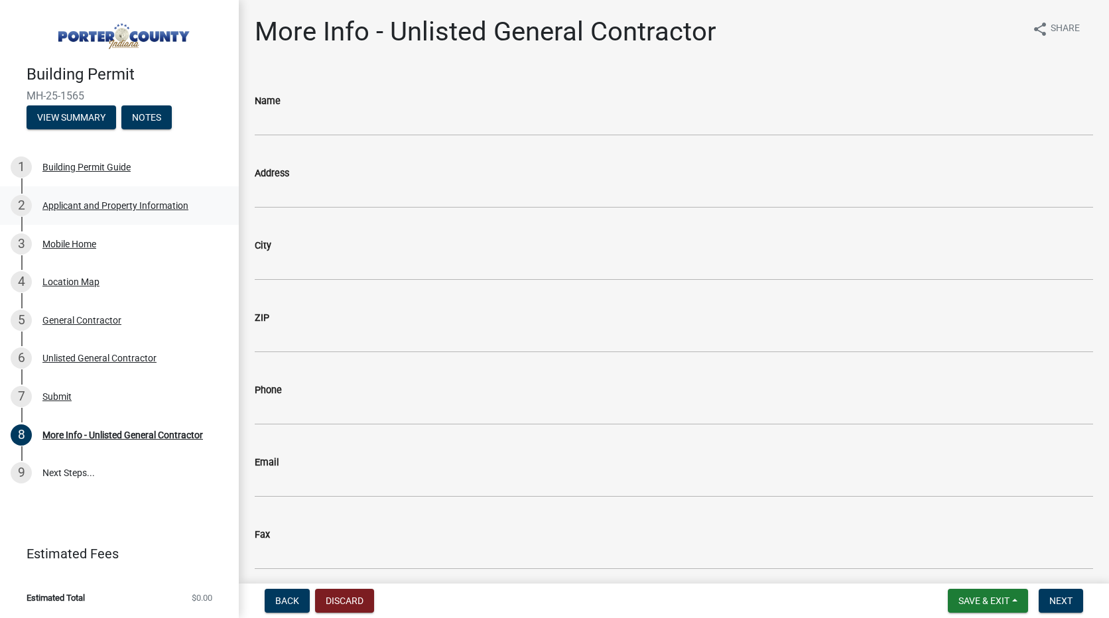
click at [100, 204] on div "Applicant and Property Information" at bounding box center [115, 205] width 146 height 9
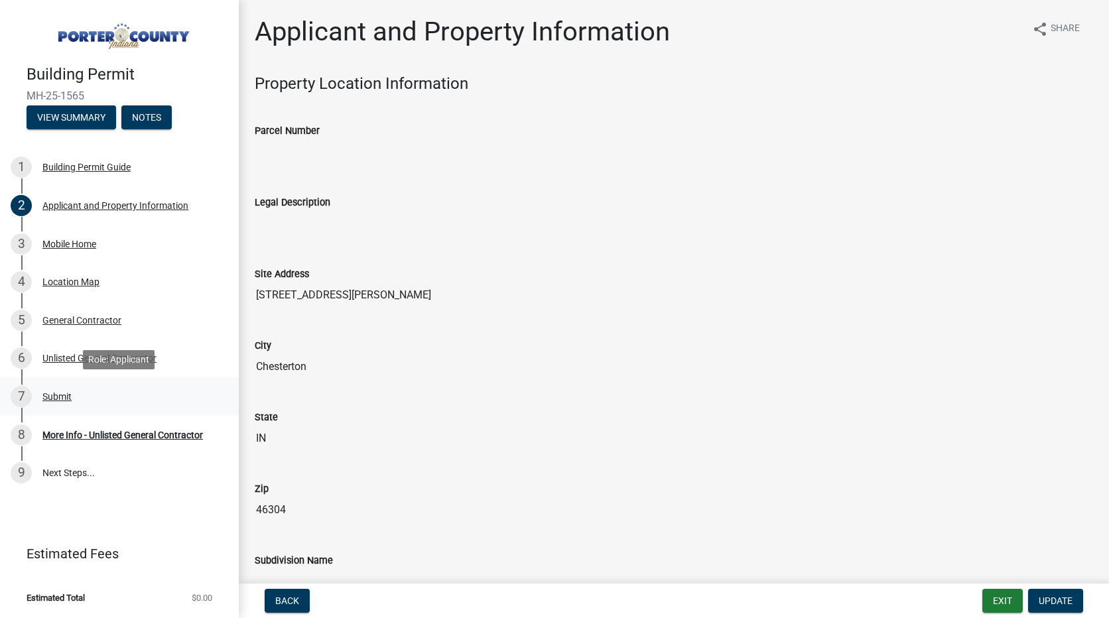
click at [59, 397] on div "Submit" at bounding box center [56, 396] width 29 height 9
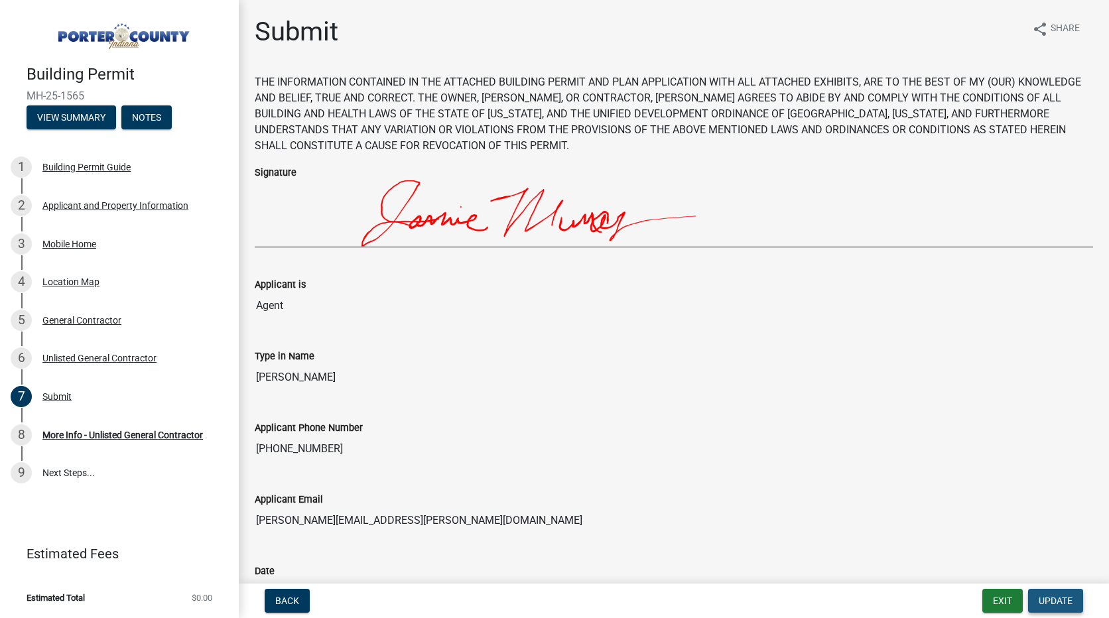
click at [1070, 610] on button "Update" at bounding box center [1055, 601] width 55 height 24
click at [141, 435] on div "More Info - Unlisted General Contractor" at bounding box center [122, 435] width 161 height 9
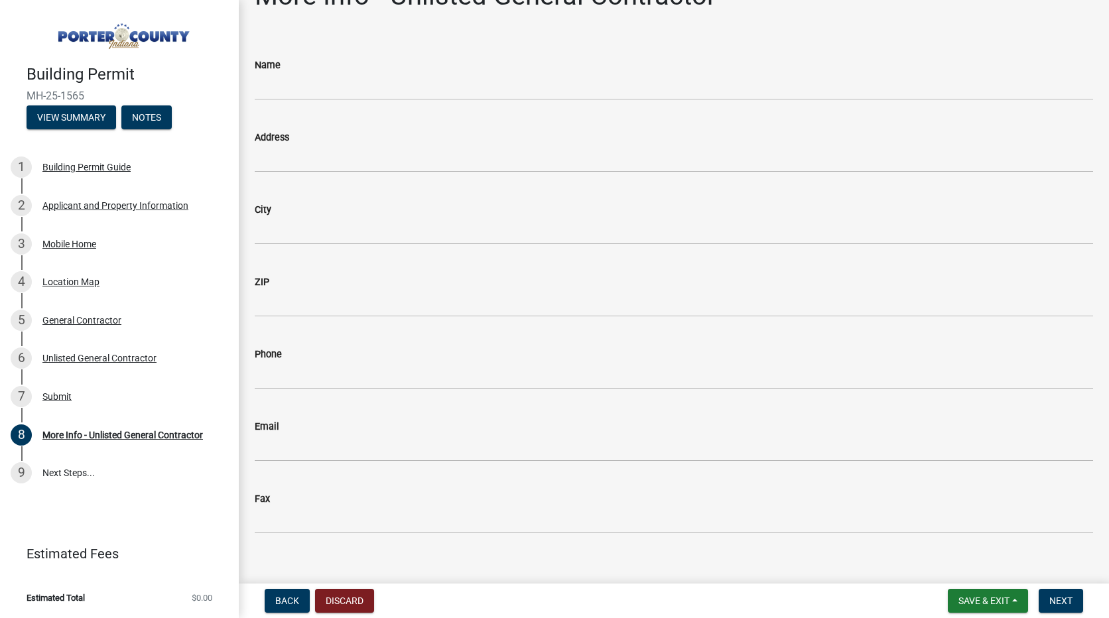
scroll to position [54, 0]
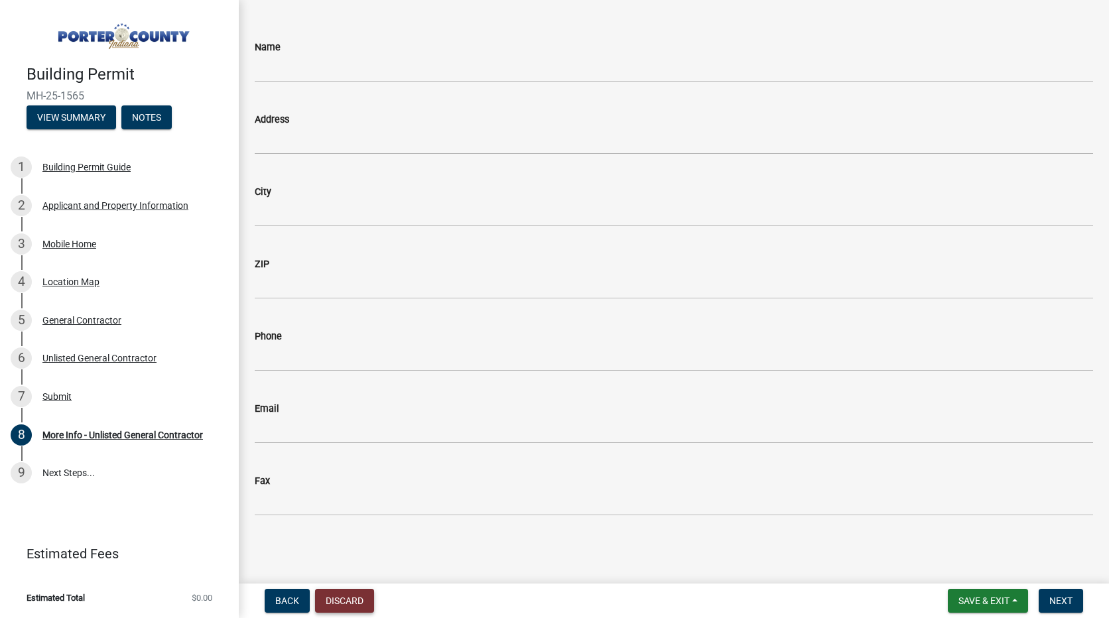
click at [359, 599] on button "Discard" at bounding box center [344, 601] width 59 height 24
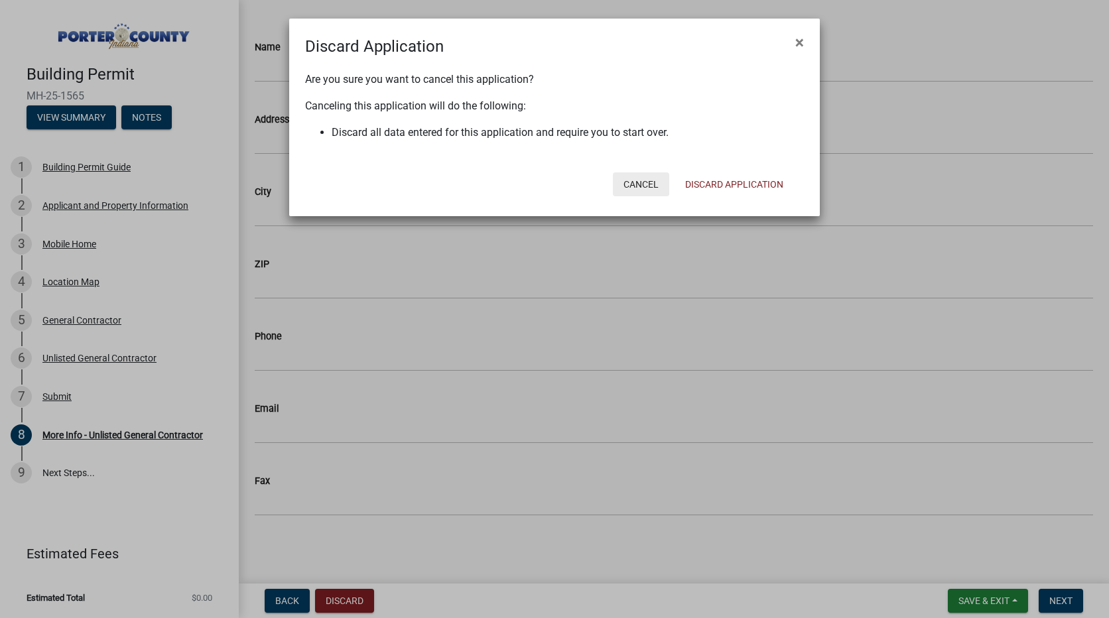
click at [640, 186] on button "Cancel" at bounding box center [641, 185] width 56 height 24
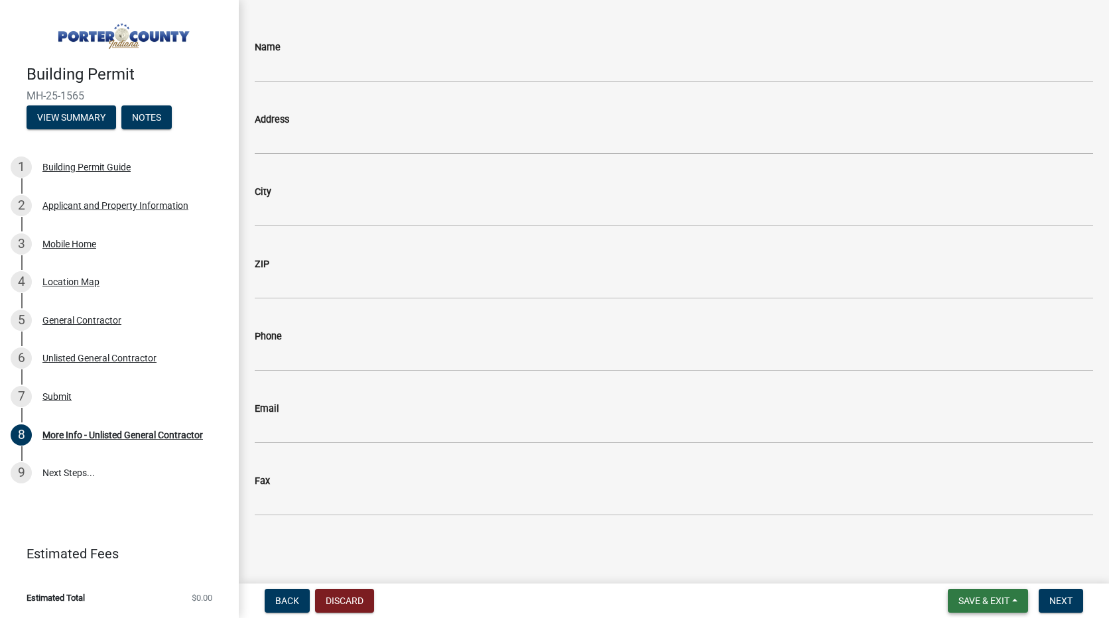
click at [974, 596] on span "Save & Exit" at bounding box center [984, 601] width 51 height 11
click at [969, 562] on button "Save & Exit" at bounding box center [975, 567] width 106 height 32
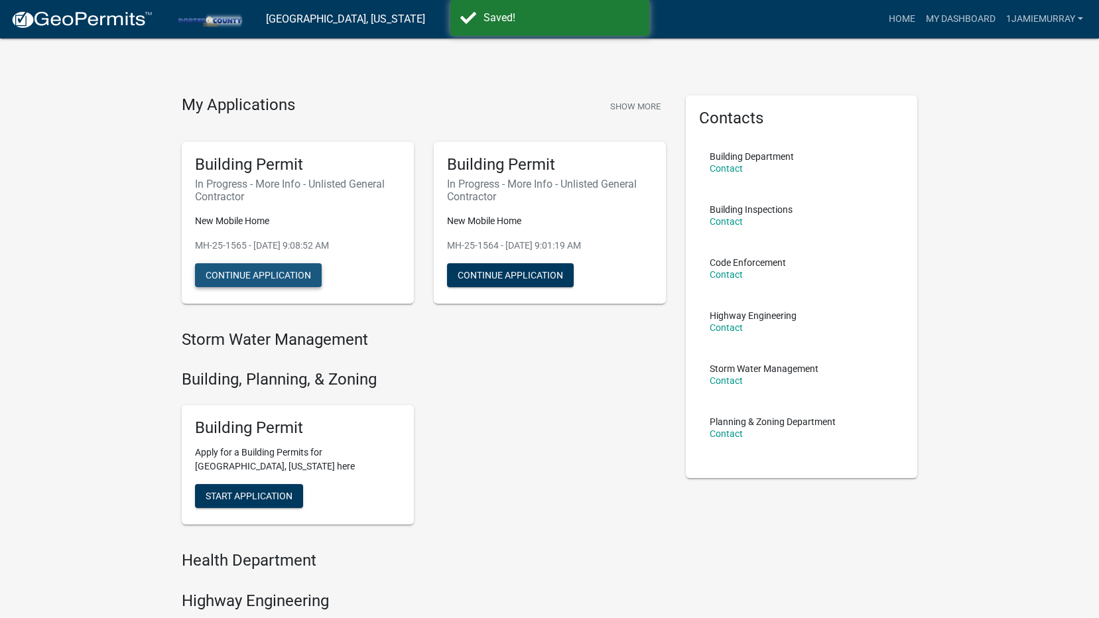
click at [259, 280] on button "Continue Application" at bounding box center [258, 275] width 127 height 24
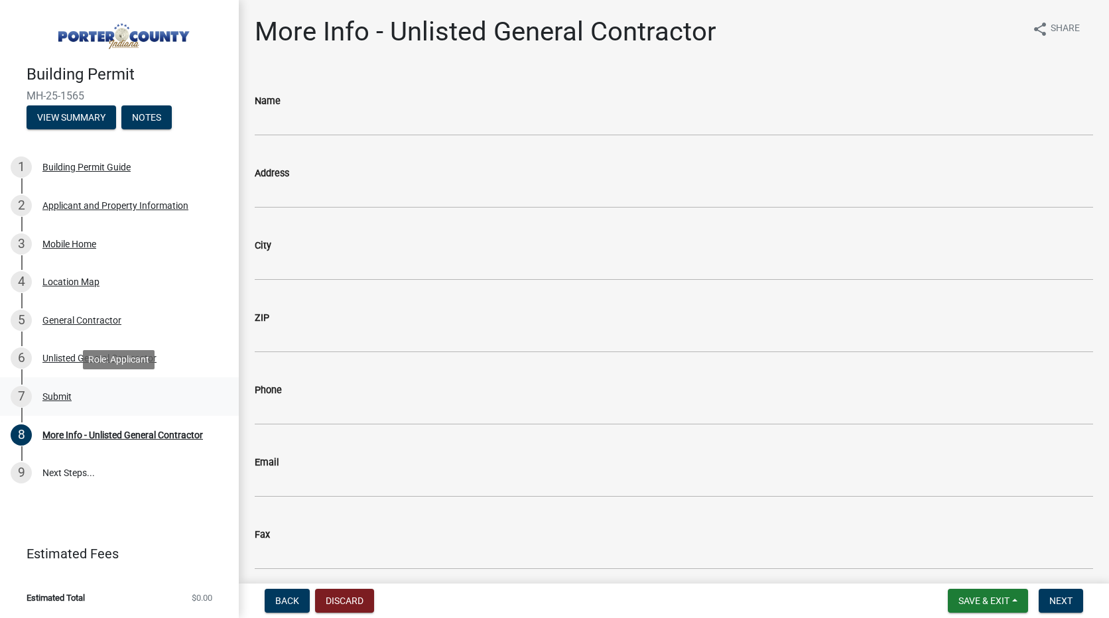
click at [58, 400] on div "Submit" at bounding box center [56, 396] width 29 height 9
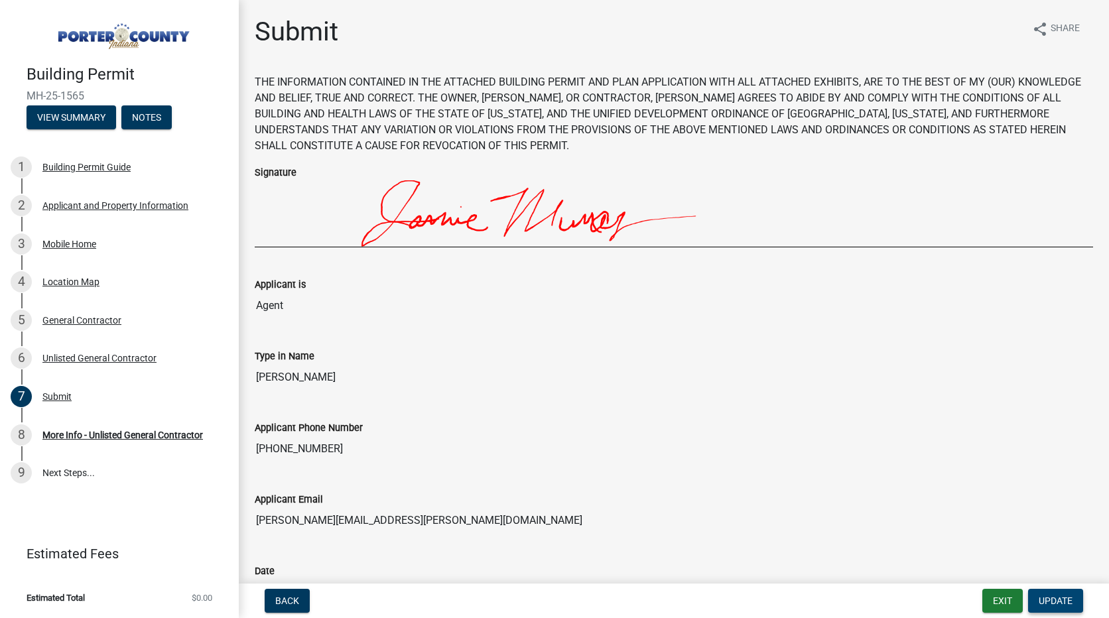
click at [1060, 603] on span "Update" at bounding box center [1056, 601] width 34 height 11
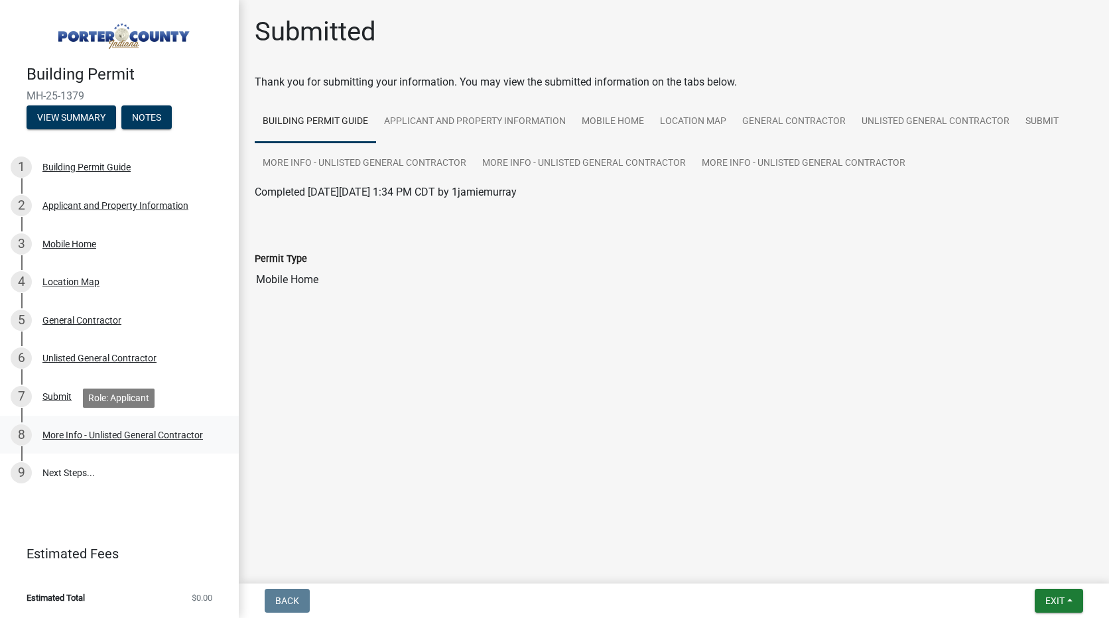
click at [104, 435] on div "More Info - Unlisted General Contractor" at bounding box center [122, 435] width 161 height 9
click at [78, 431] on div "More Info - Unlisted General Contractor" at bounding box center [122, 435] width 161 height 9
click at [124, 434] on div "More Info - Unlisted General Contractor" at bounding box center [122, 435] width 161 height 9
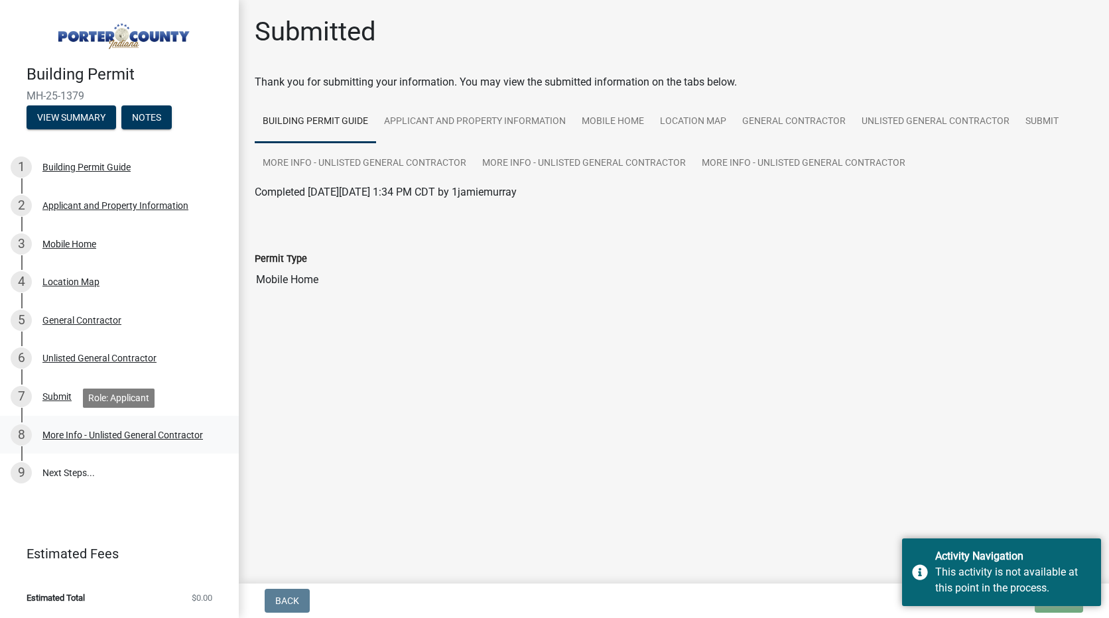
click at [128, 433] on div "More Info - Unlisted General Contractor" at bounding box center [122, 435] width 161 height 9
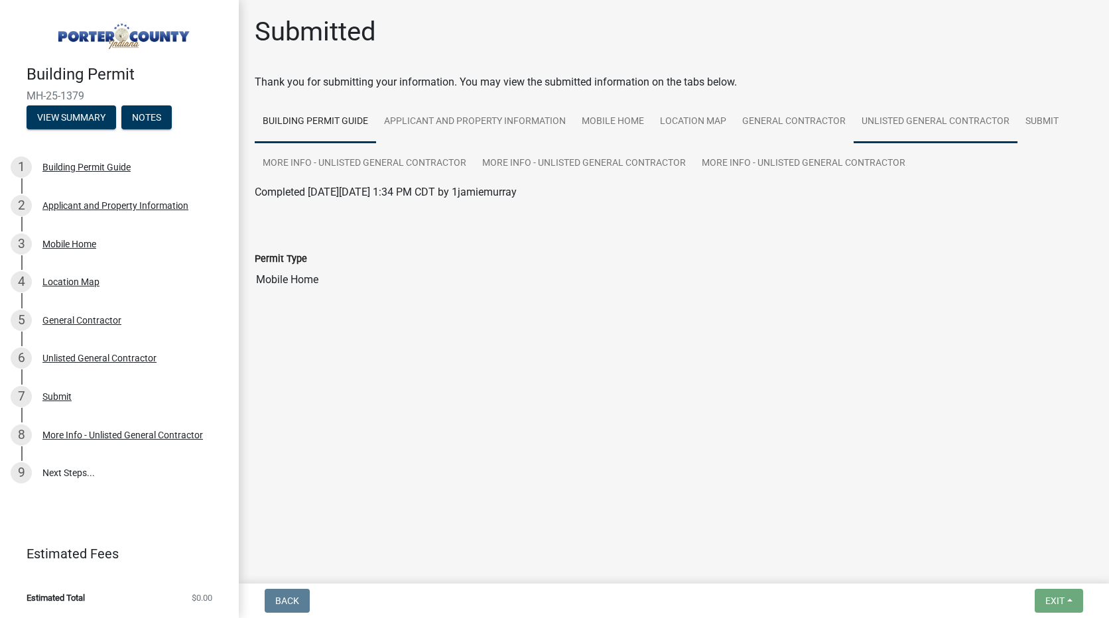
click at [965, 123] on link "Unlisted General Contractor" at bounding box center [936, 122] width 164 height 42
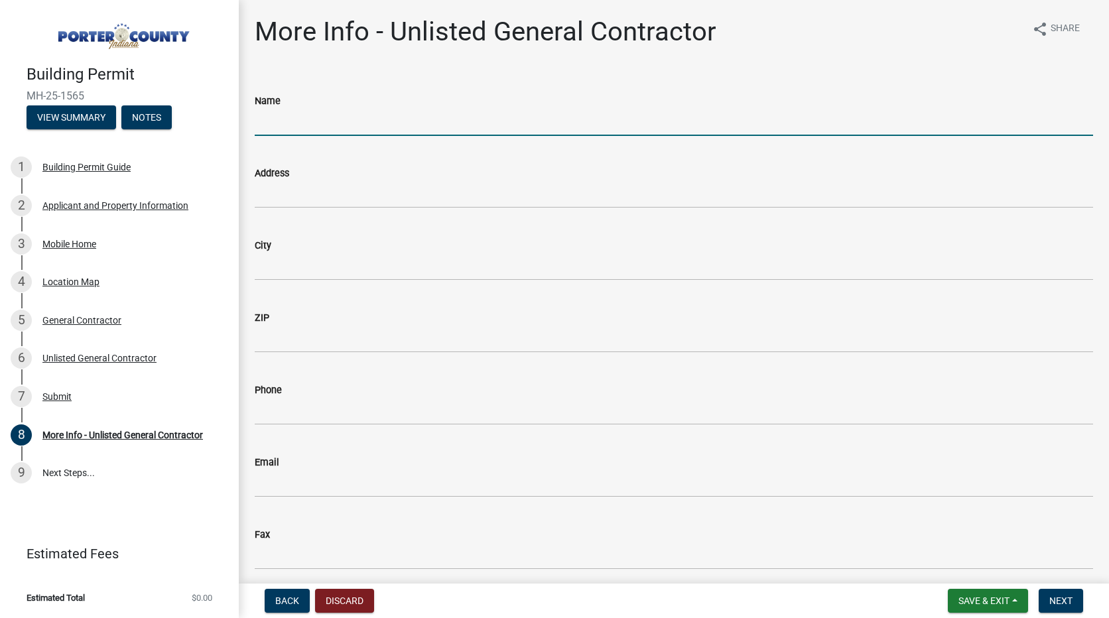
click at [346, 127] on input "Name" at bounding box center [674, 122] width 839 height 27
type input "Mobile Home Furnace and Supply"
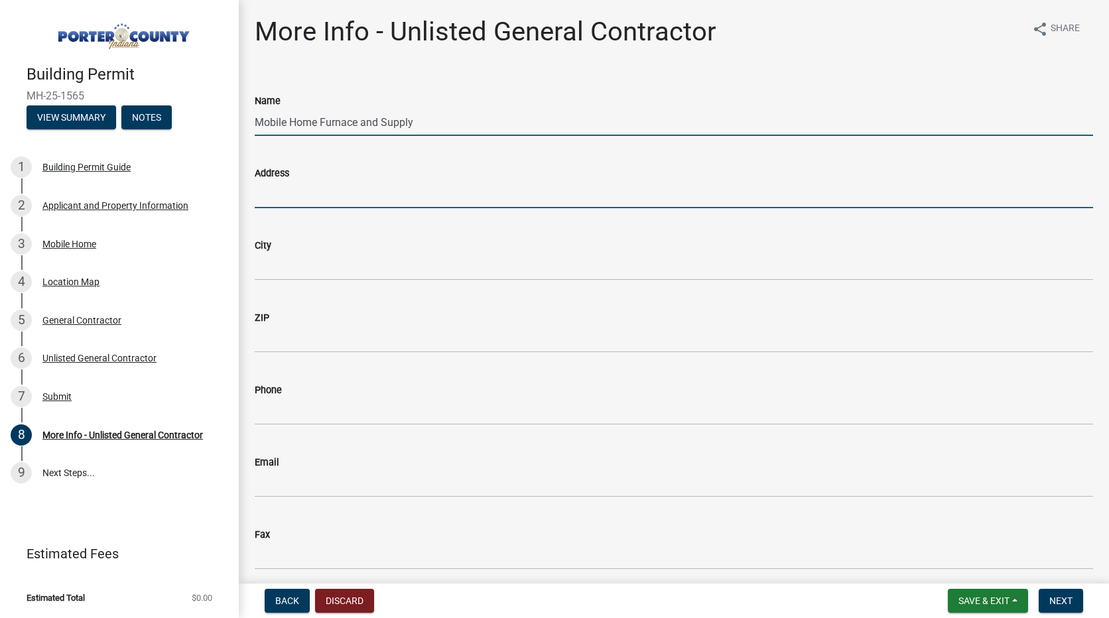
type input "[STREET_ADDRESS]"
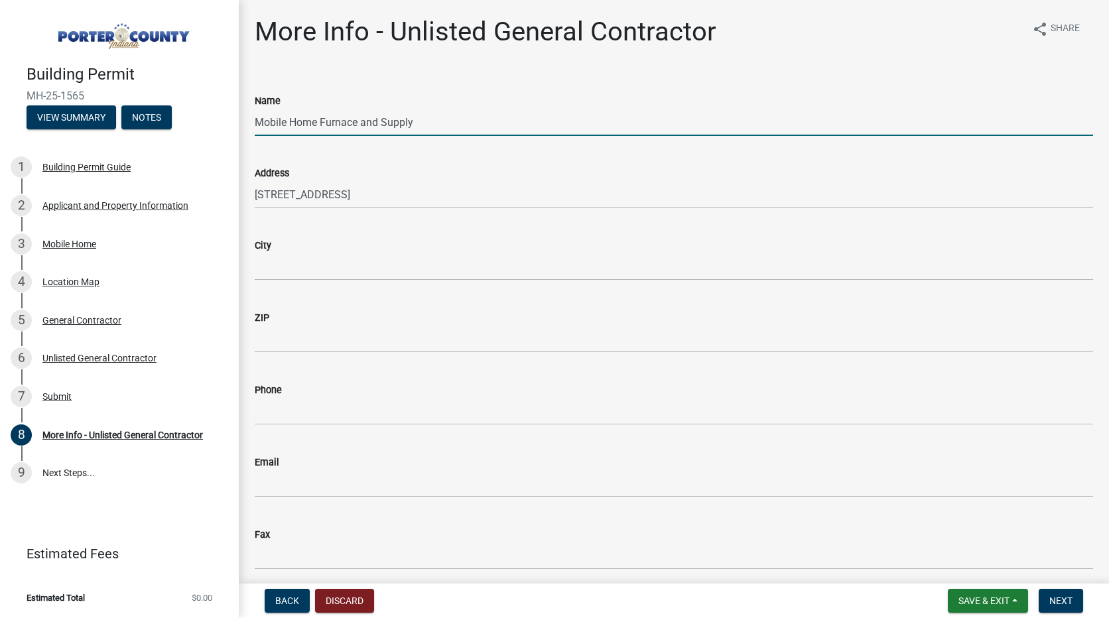
type input "[GEOGRAPHIC_DATA]"
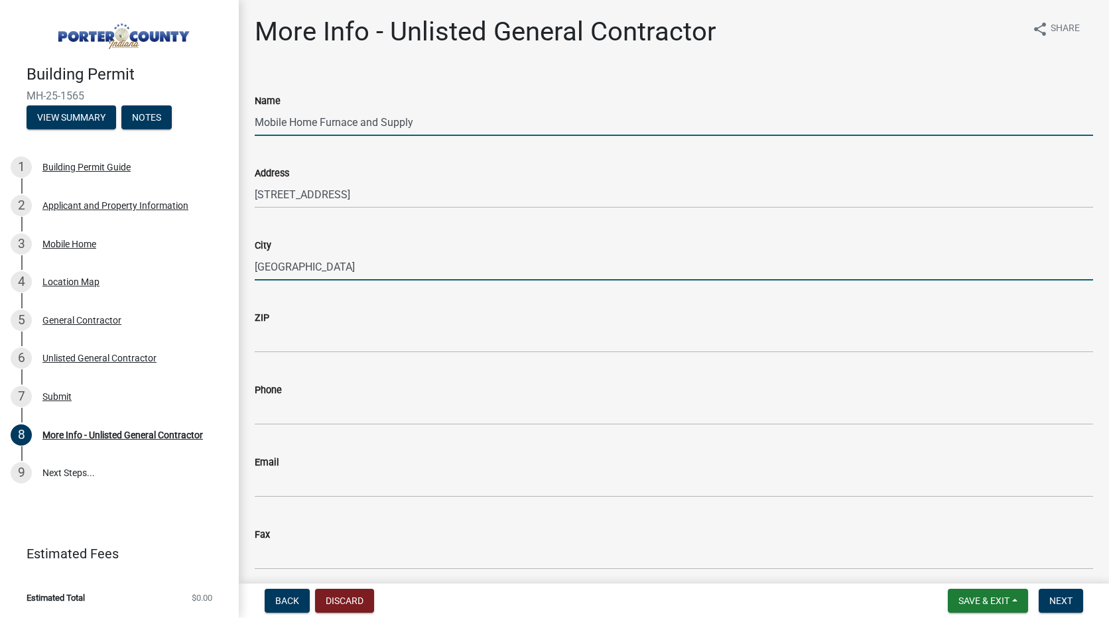
type input "46304"
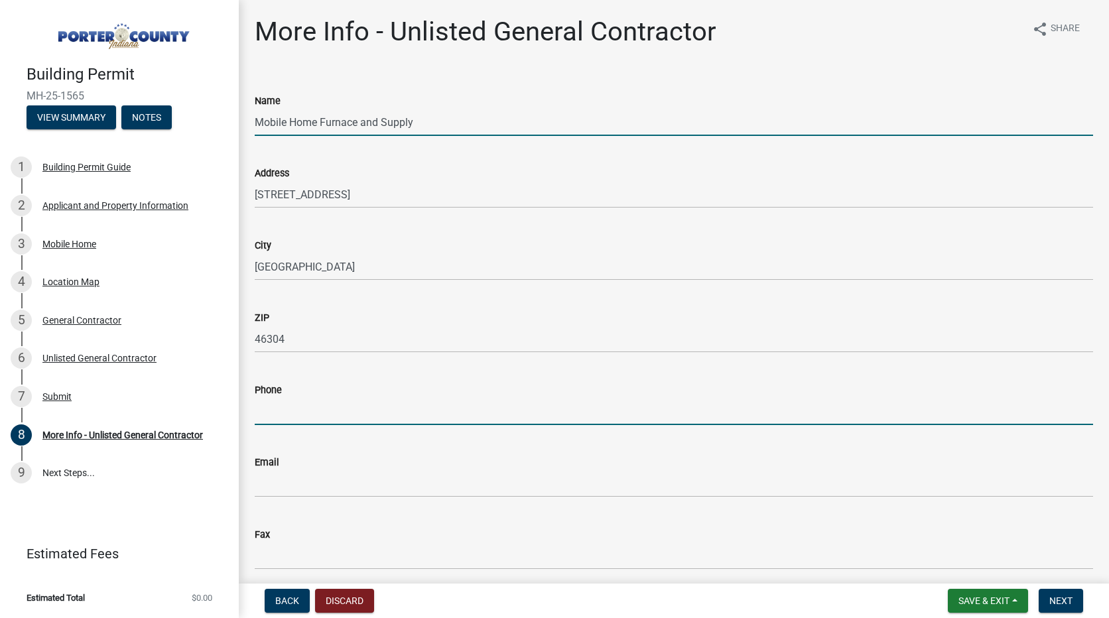
type input "[PHONE_NUMBER]"
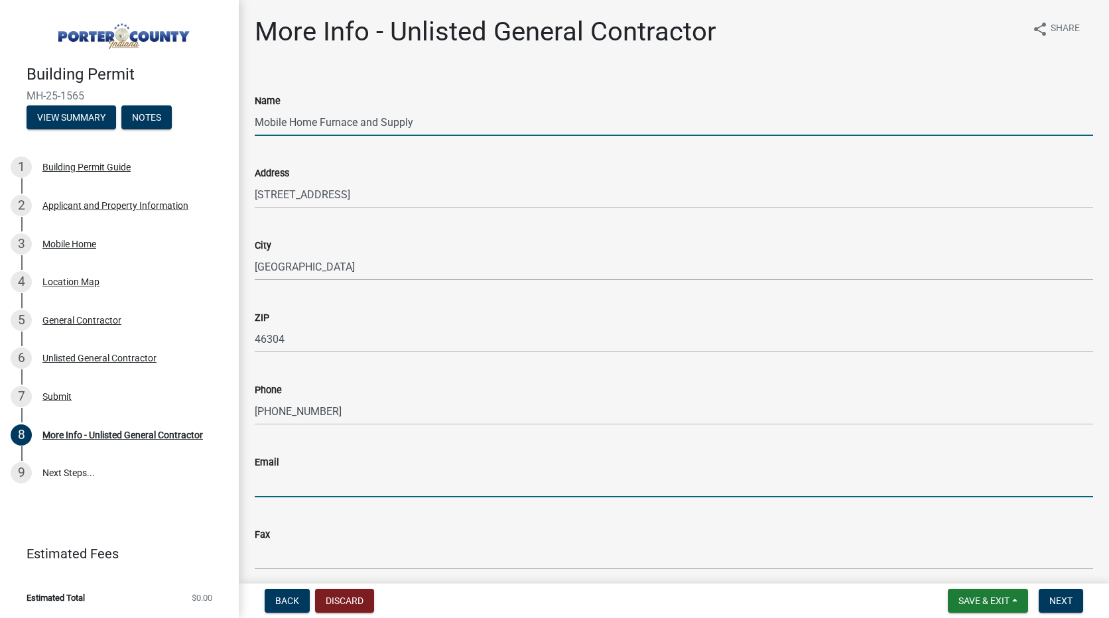
type input "[DOMAIN_NAME]"
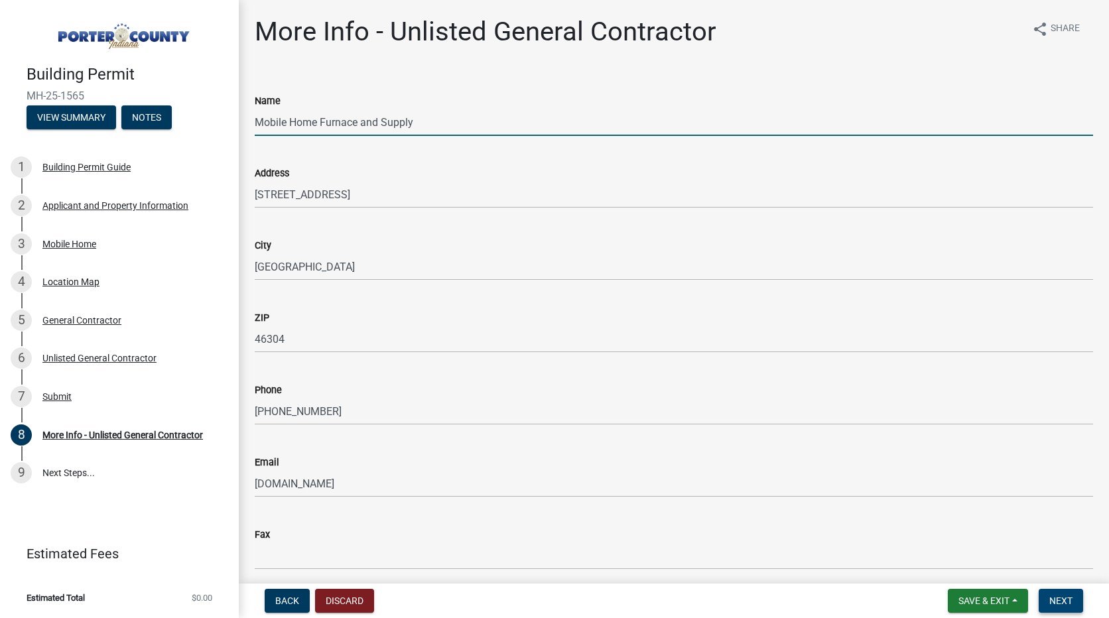
click at [1080, 605] on button "Next" at bounding box center [1061, 601] width 44 height 24
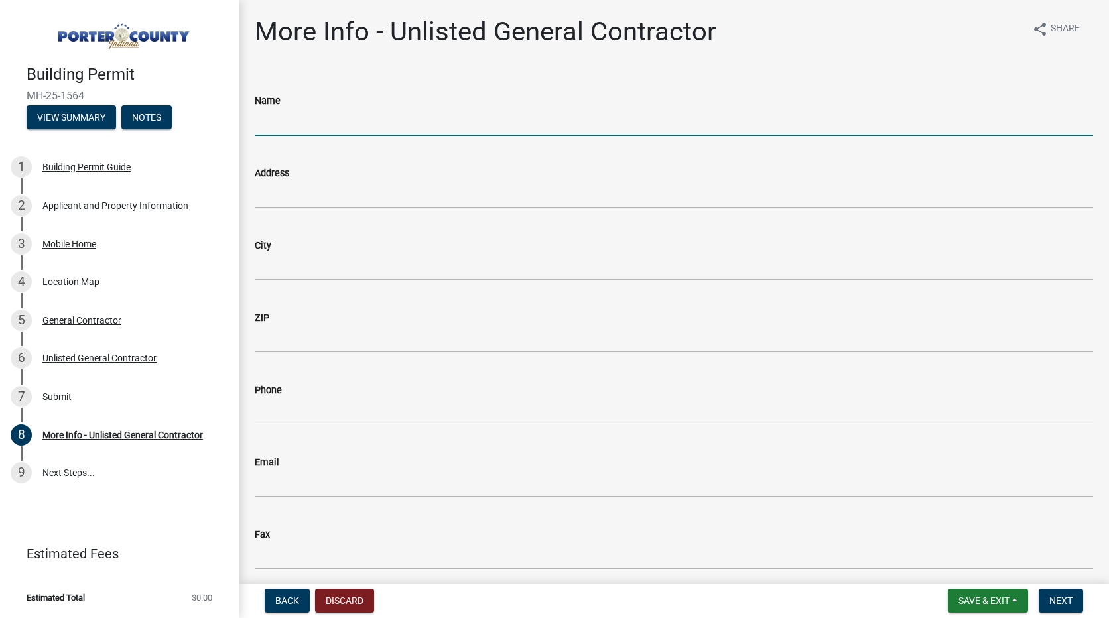
click at [459, 126] on input "Name" at bounding box center [674, 122] width 839 height 27
type input "Mobile Home Furnace and Supply"
type input "1260 Oak Leaf Lane"
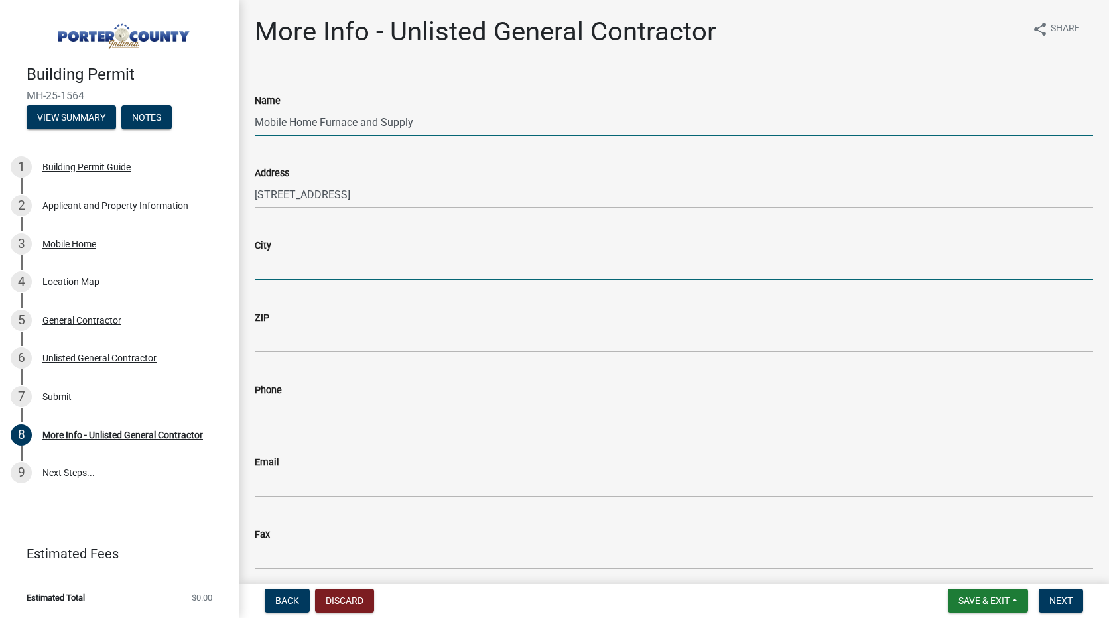
type input "Burns Harbor"
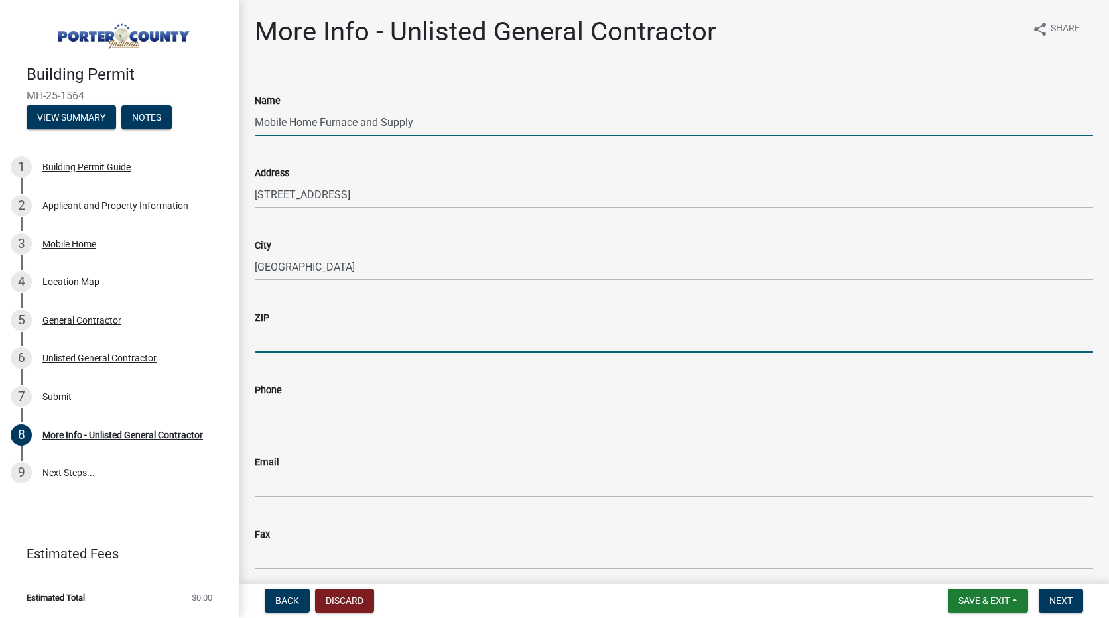
type input "46304"
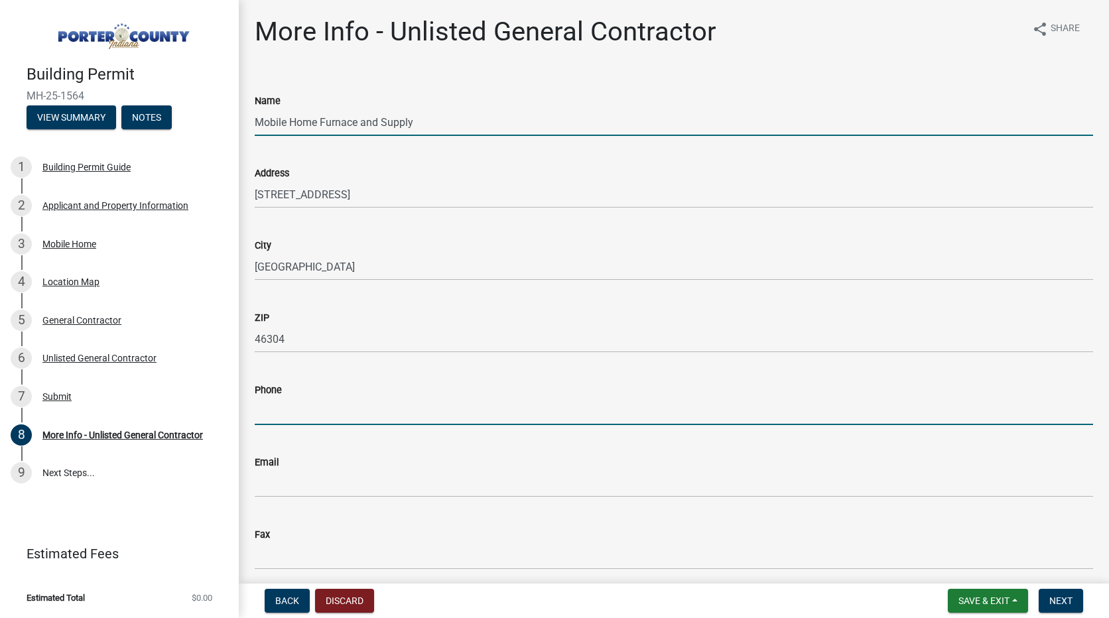
type input "219-762-7579"
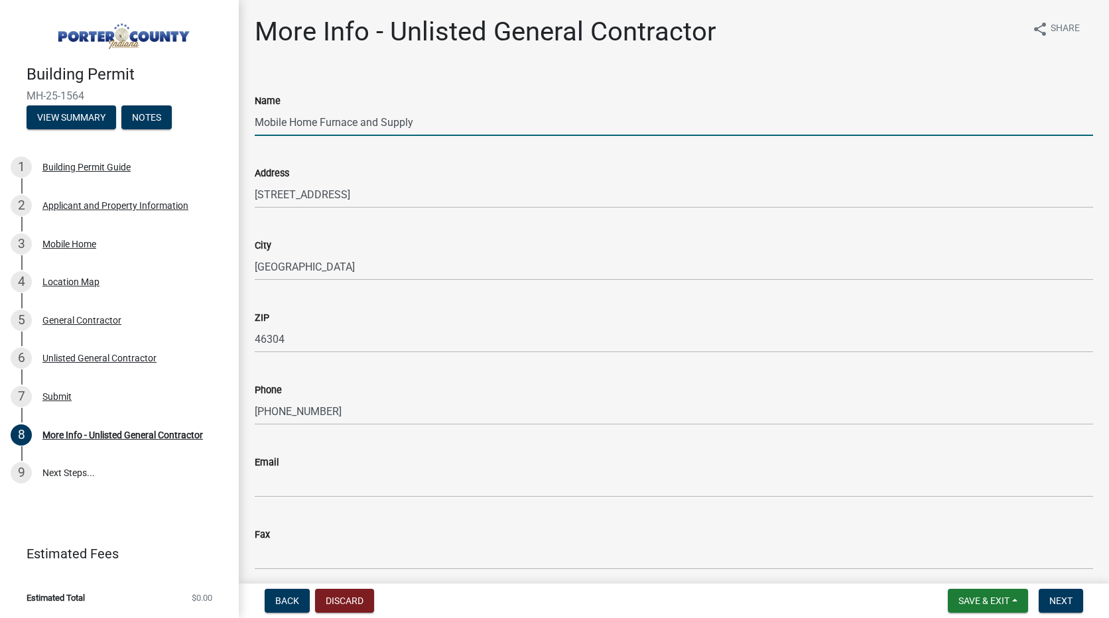
type input "www.mobilehomefurnace.com"
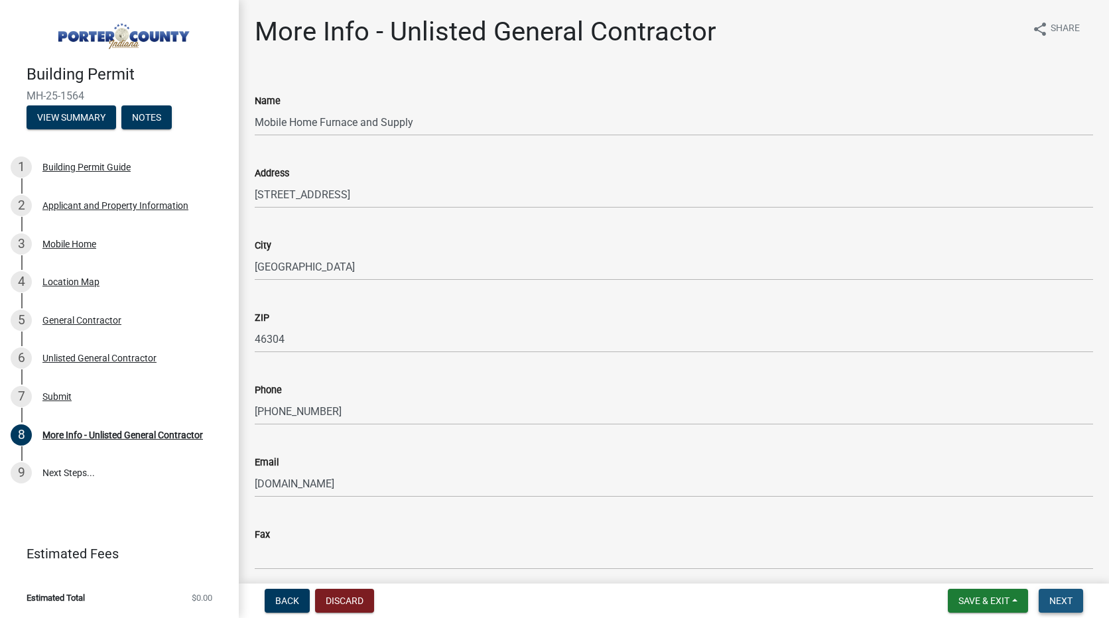
click at [1069, 603] on span "Next" at bounding box center [1061, 601] width 23 height 11
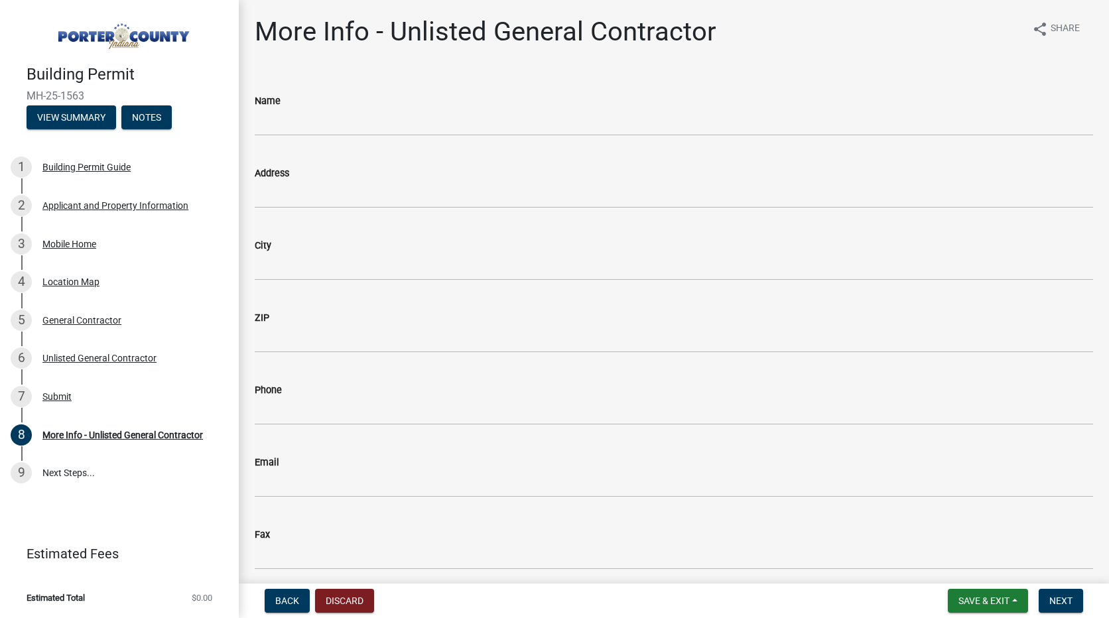
click at [410, 98] on div "Name" at bounding box center [674, 101] width 839 height 16
click at [403, 115] on input "Name" at bounding box center [674, 122] width 839 height 27
type input "Mobile Home Furnace and Supply"
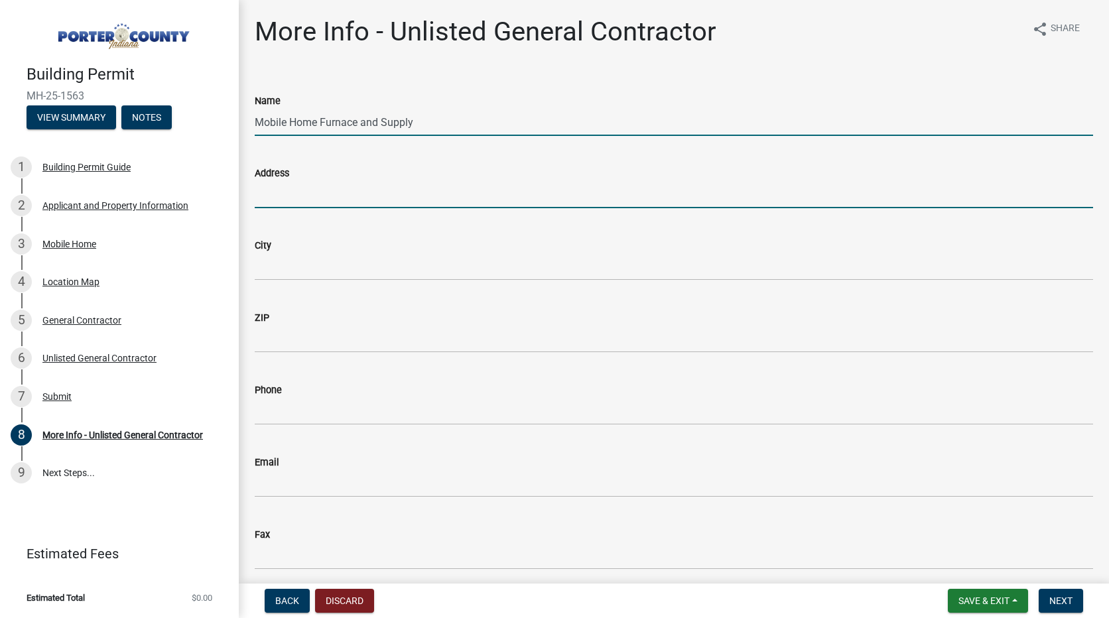
type input "[STREET_ADDRESS]"
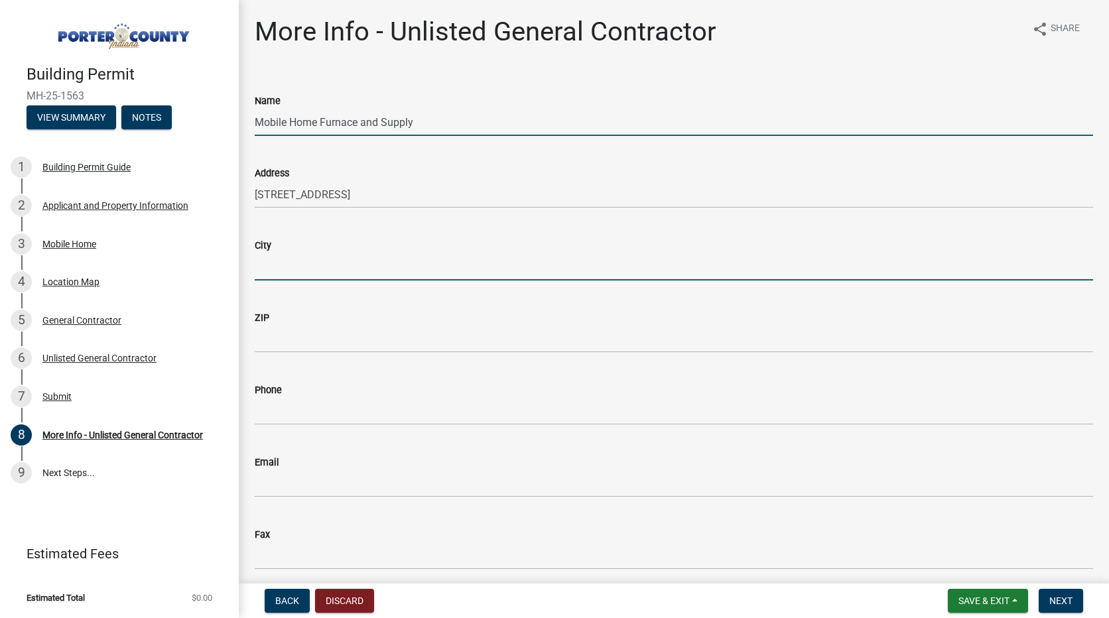
type input "[GEOGRAPHIC_DATA]"
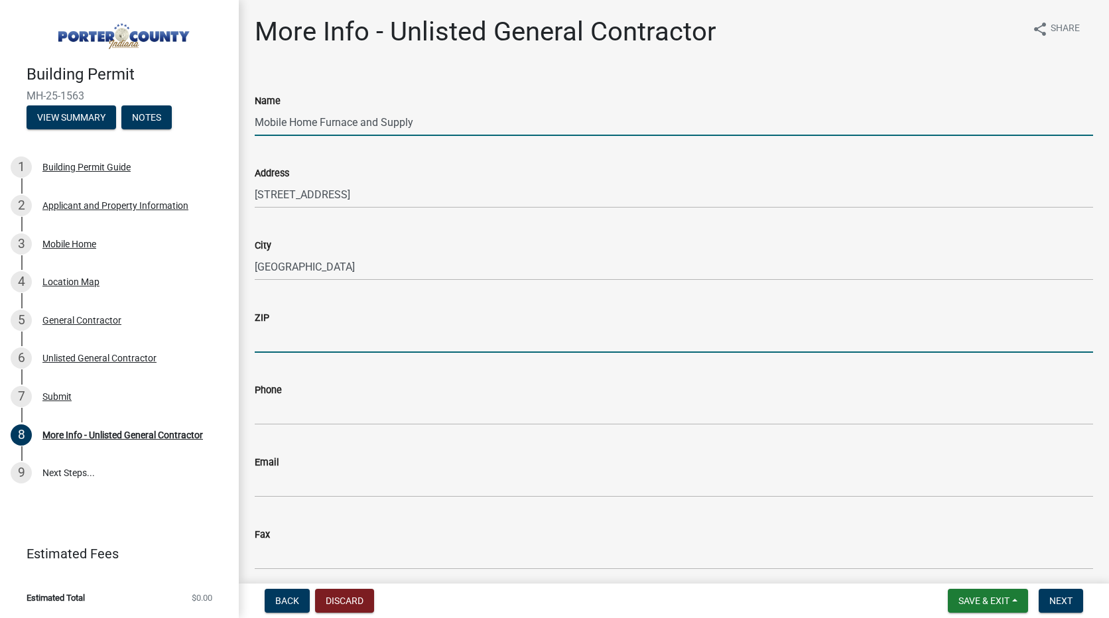
type input "46304"
type input "[PHONE_NUMBER]"
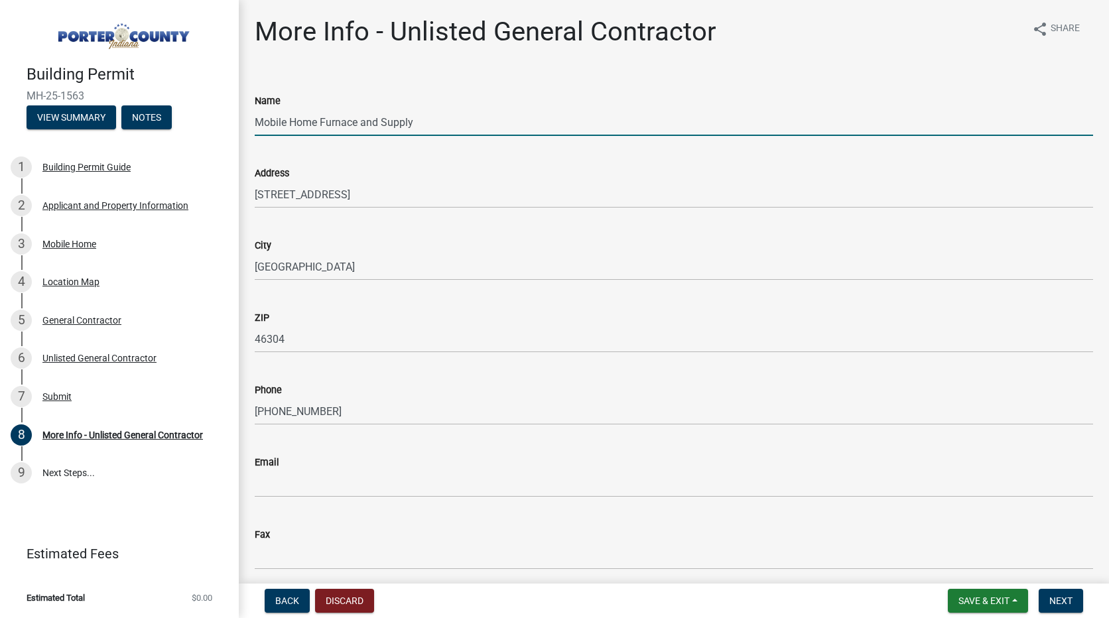
type input "[DOMAIN_NAME]"
click at [1065, 598] on span "Next" at bounding box center [1061, 601] width 23 height 11
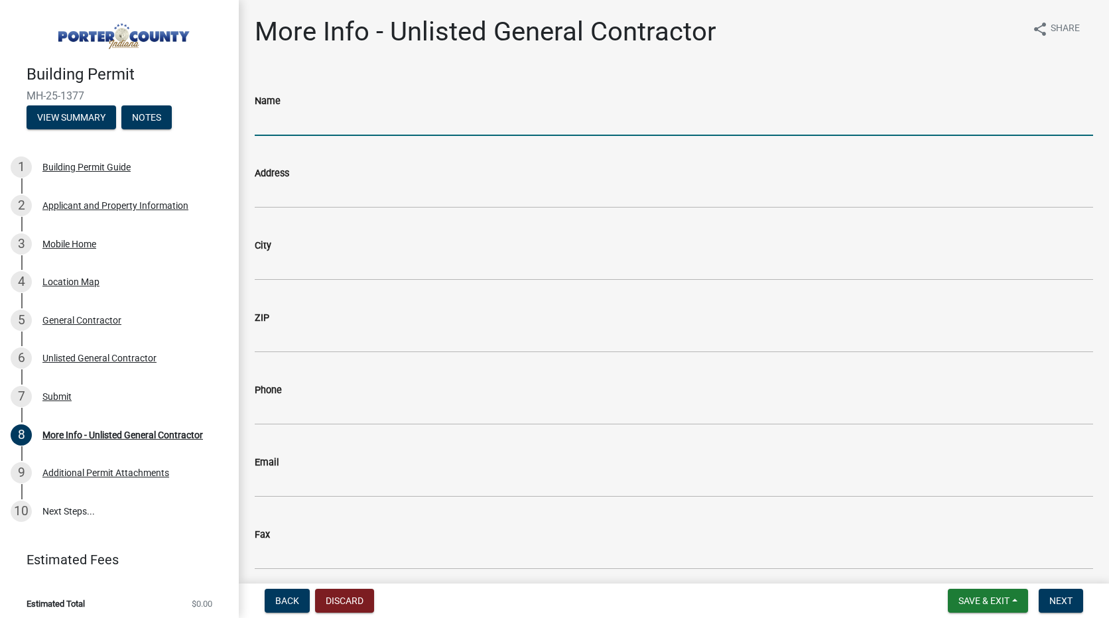
click at [400, 122] on input "Name" at bounding box center [674, 122] width 839 height 27
type input "Mobile Home Furnace and Supply"
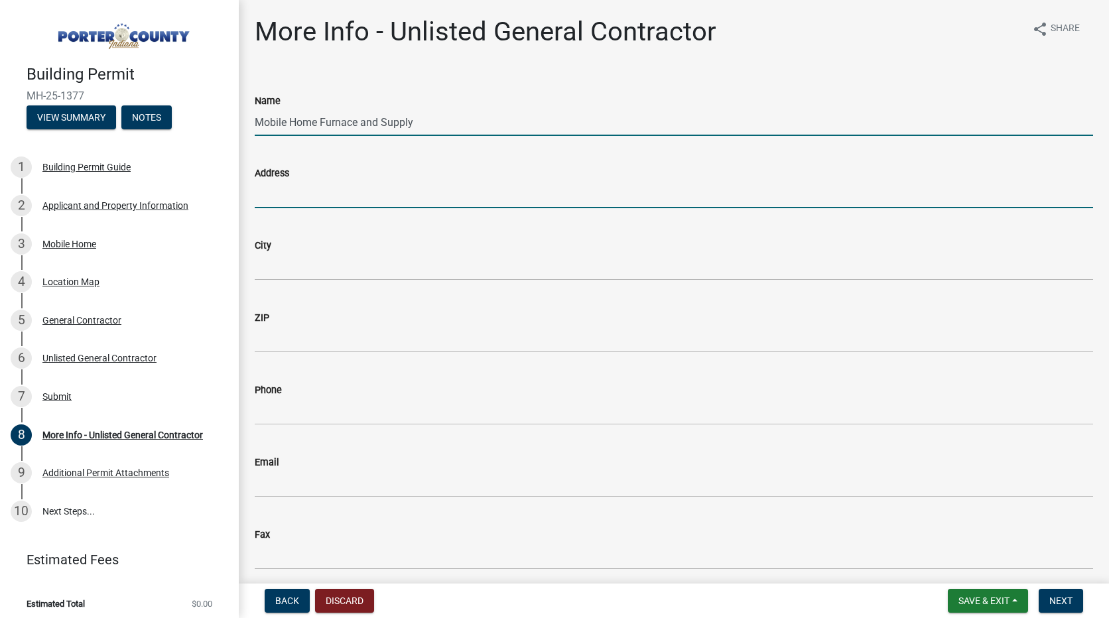
type input "1260 Oak Leaf Lane"
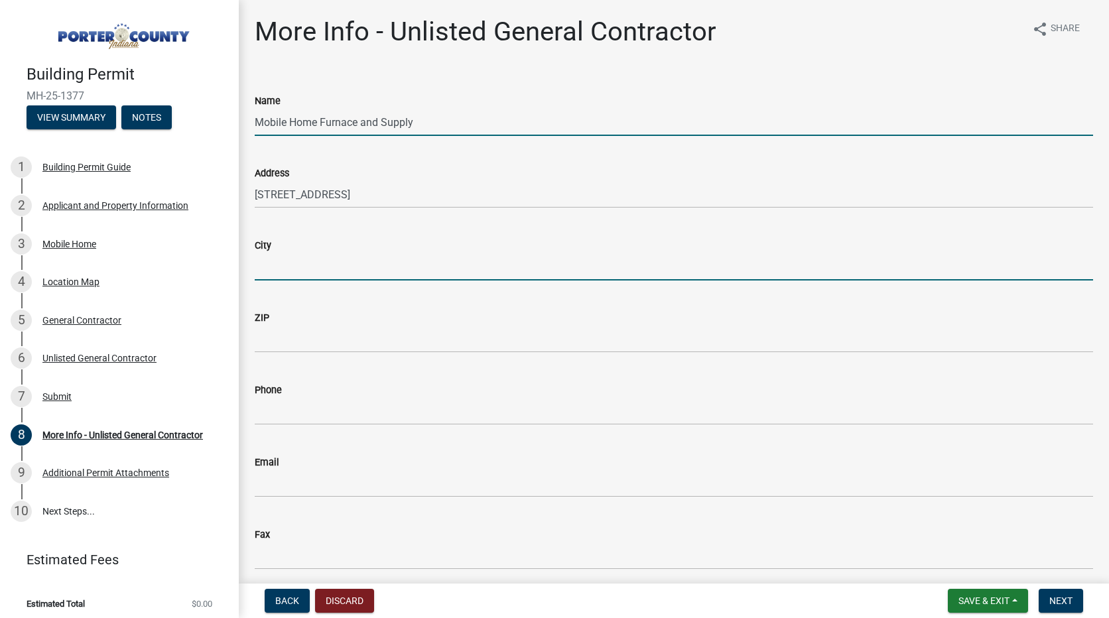
type input "[GEOGRAPHIC_DATA]"
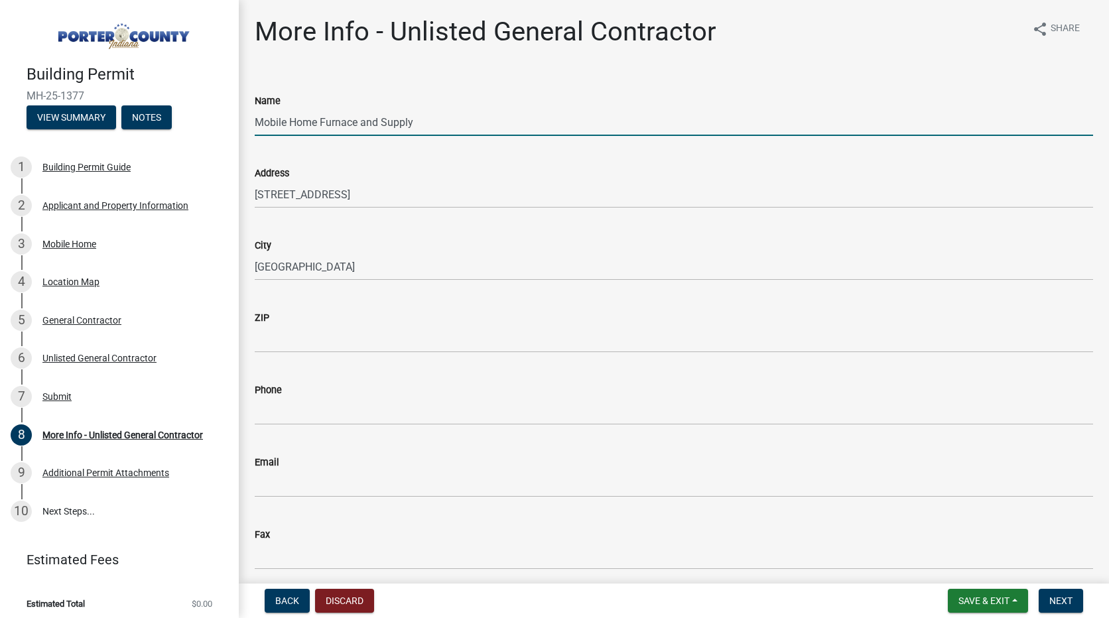
type input "46304"
type input "[PHONE_NUMBER]"
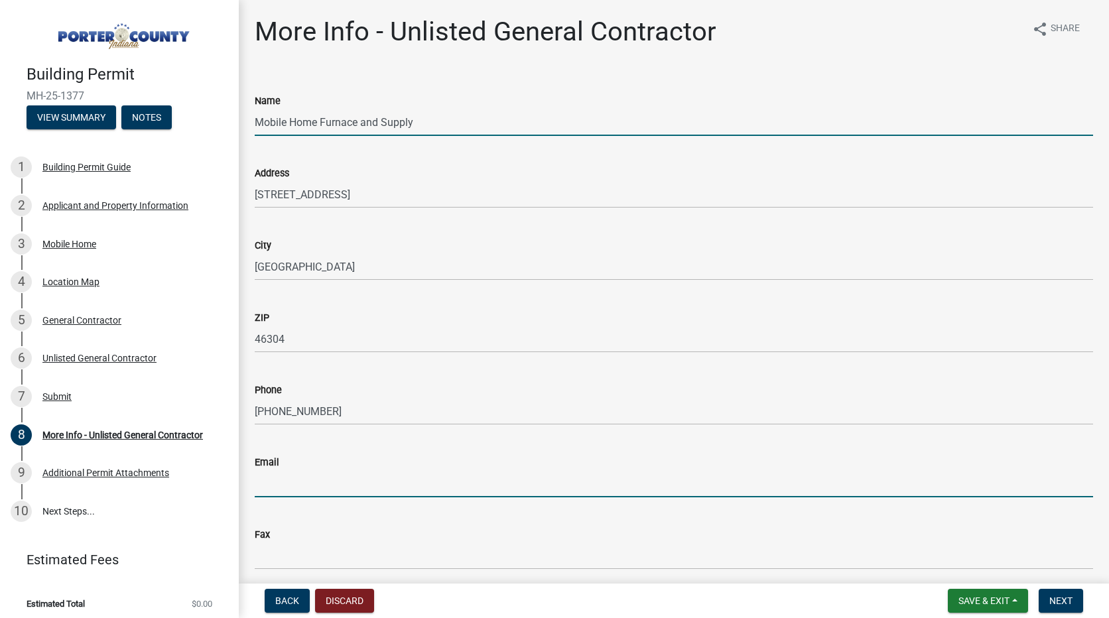
type input "www.mobilehomefurnace.com"
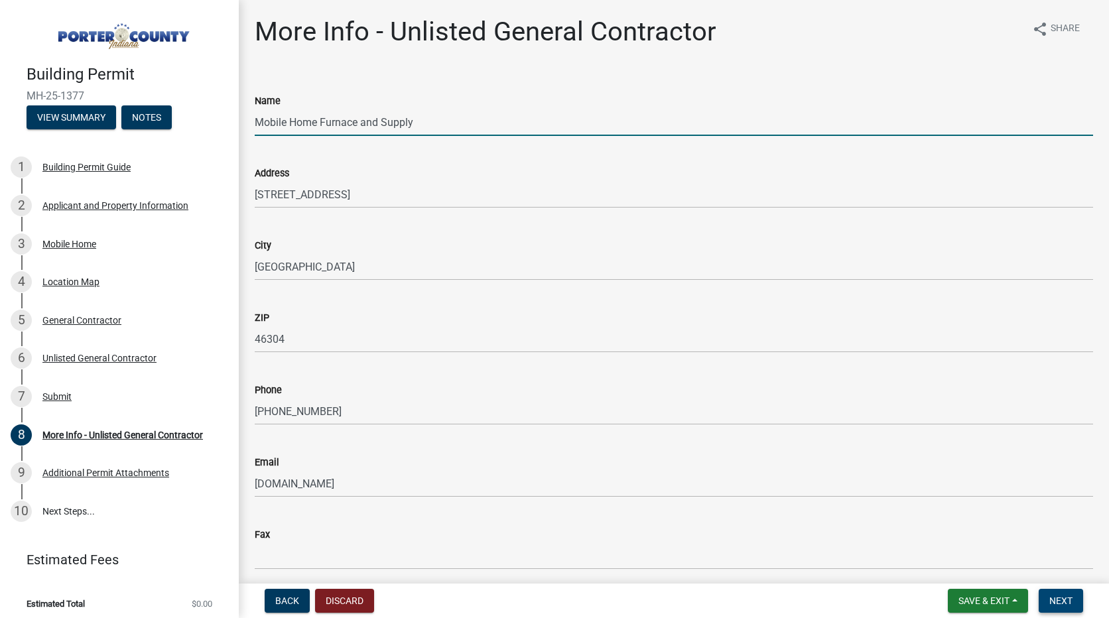
click at [1078, 598] on button "Next" at bounding box center [1061, 601] width 44 height 24
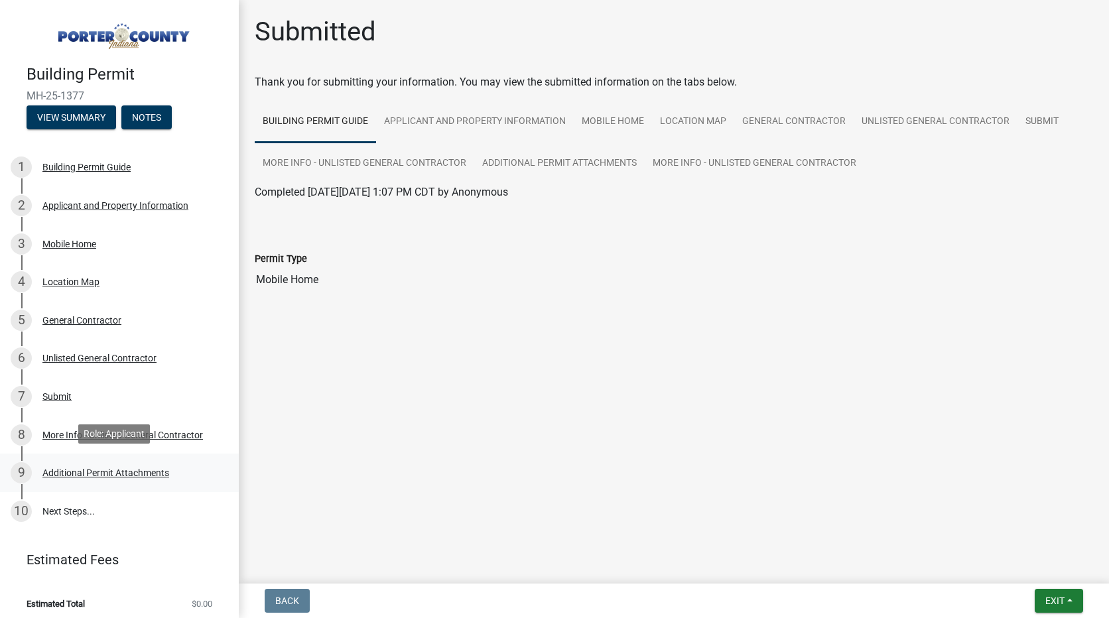
click at [111, 476] on div "Additional Permit Attachments" at bounding box center [105, 472] width 127 height 9
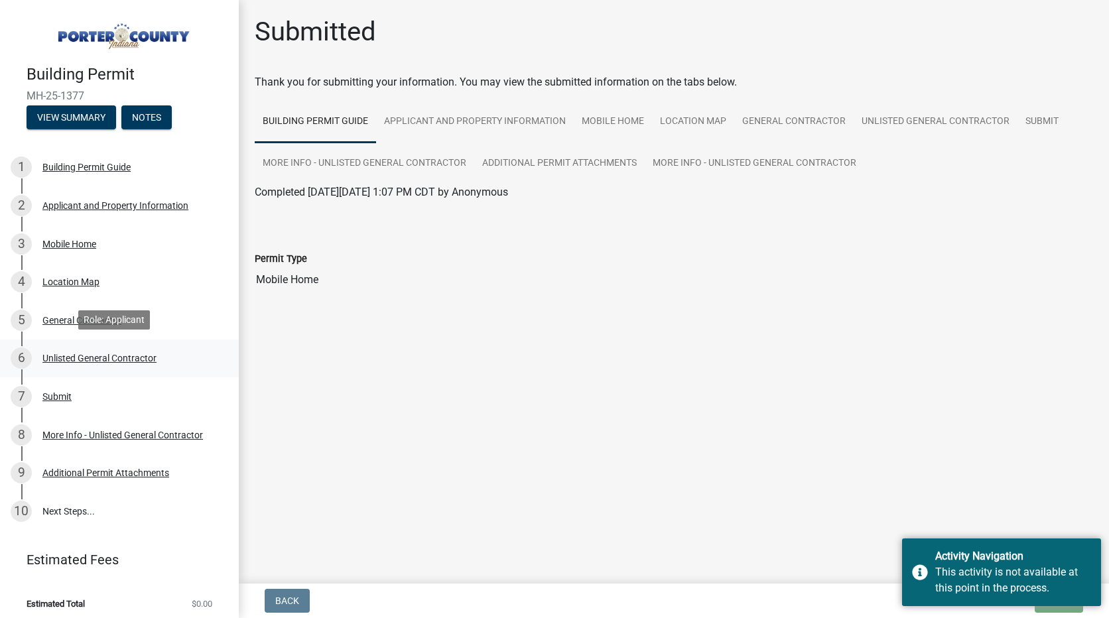
click at [76, 362] on div "6 Unlisted General Contractor" at bounding box center [114, 358] width 207 height 21
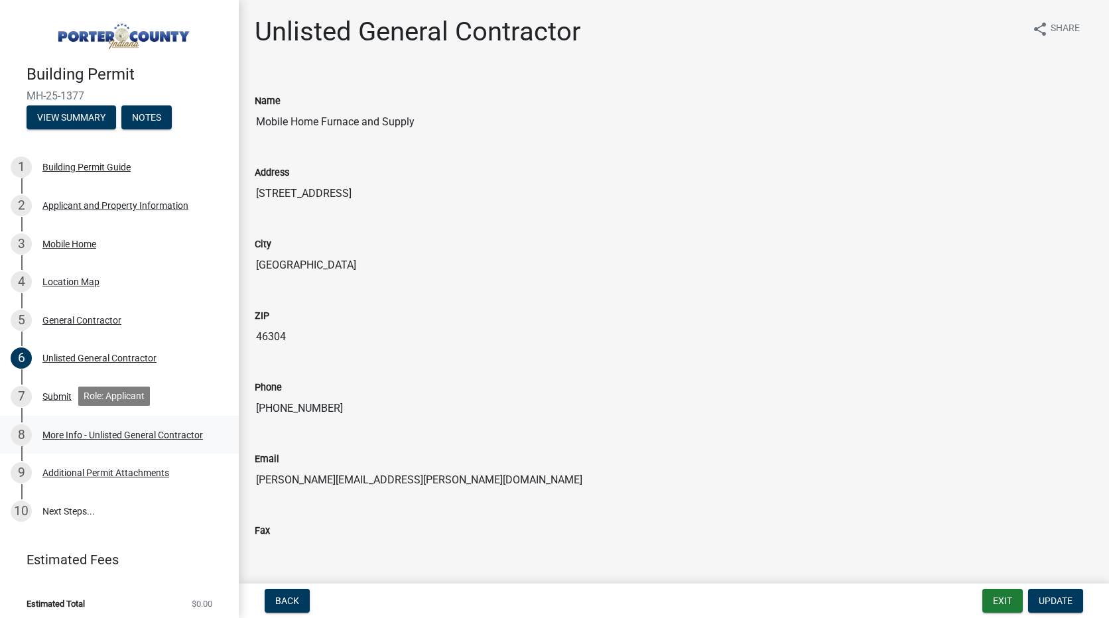
click at [80, 433] on div "More Info - Unlisted General Contractor" at bounding box center [122, 435] width 161 height 9
